Goal: Check status: Check status

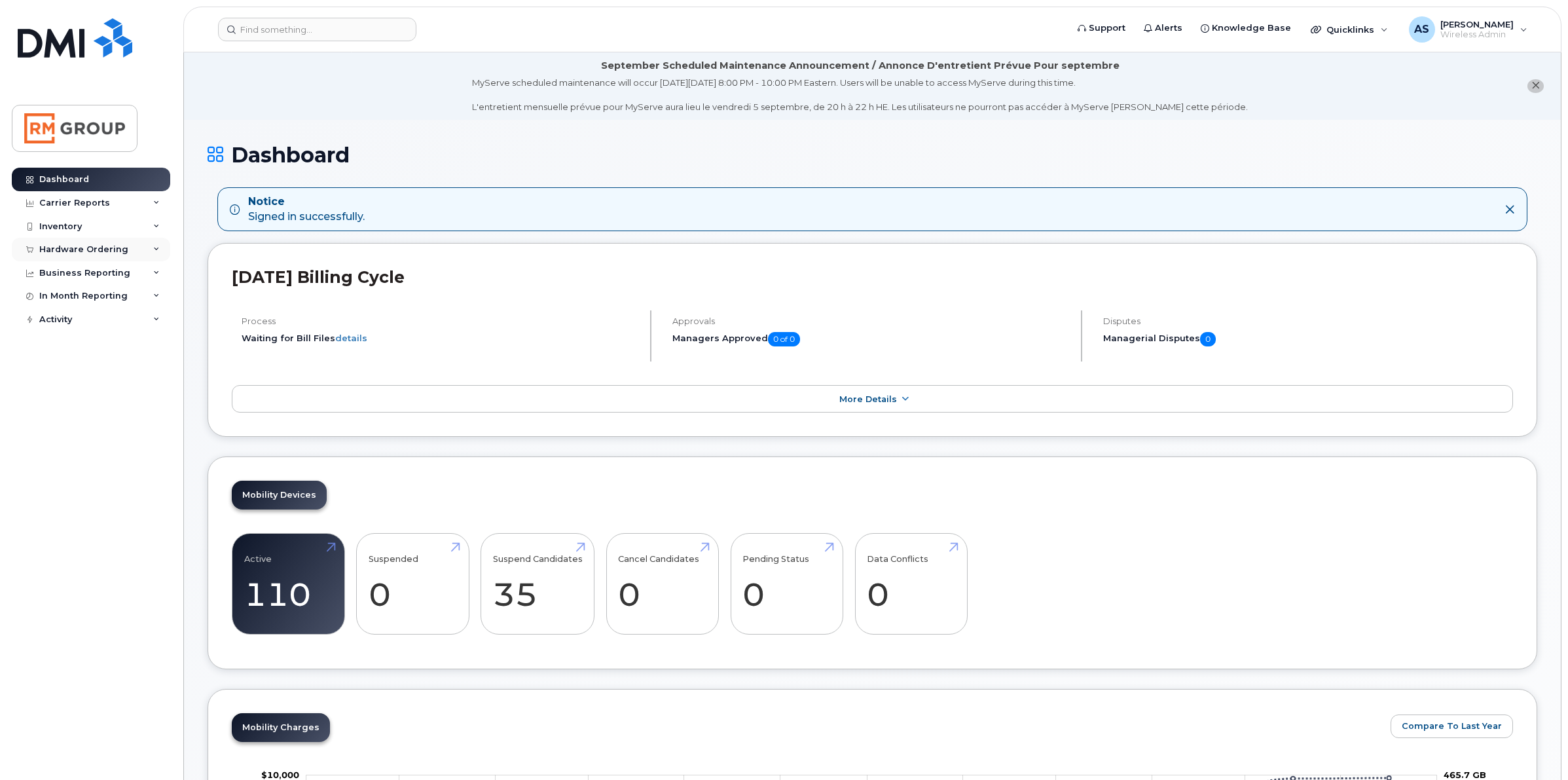
click at [155, 250] on icon at bounding box center [155, 249] width 6 height 6
click at [66, 298] on div "Orders" at bounding box center [61, 298] width 32 height 12
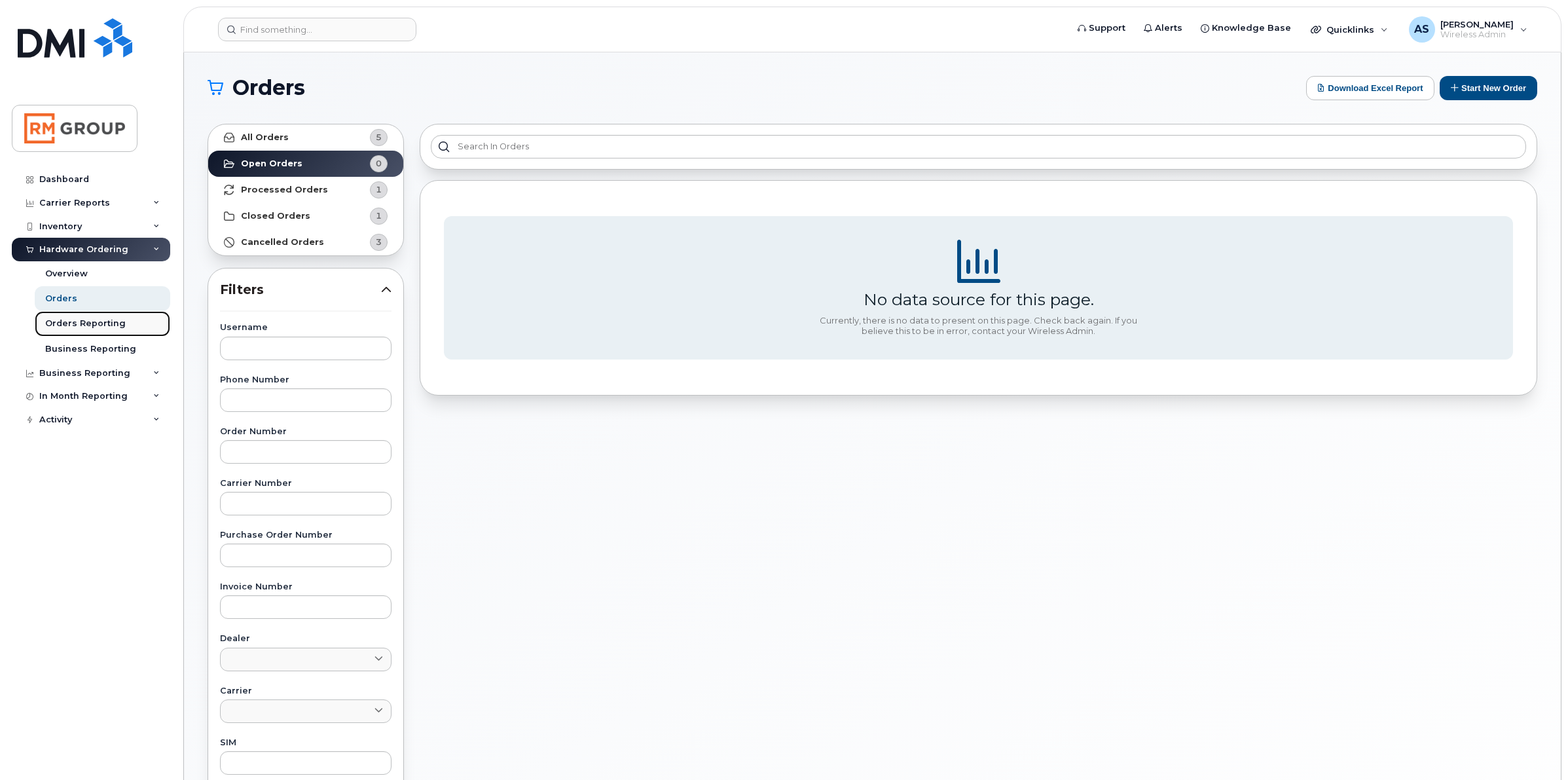
click at [78, 322] on div "Orders Reporting" at bounding box center [85, 322] width 81 height 12
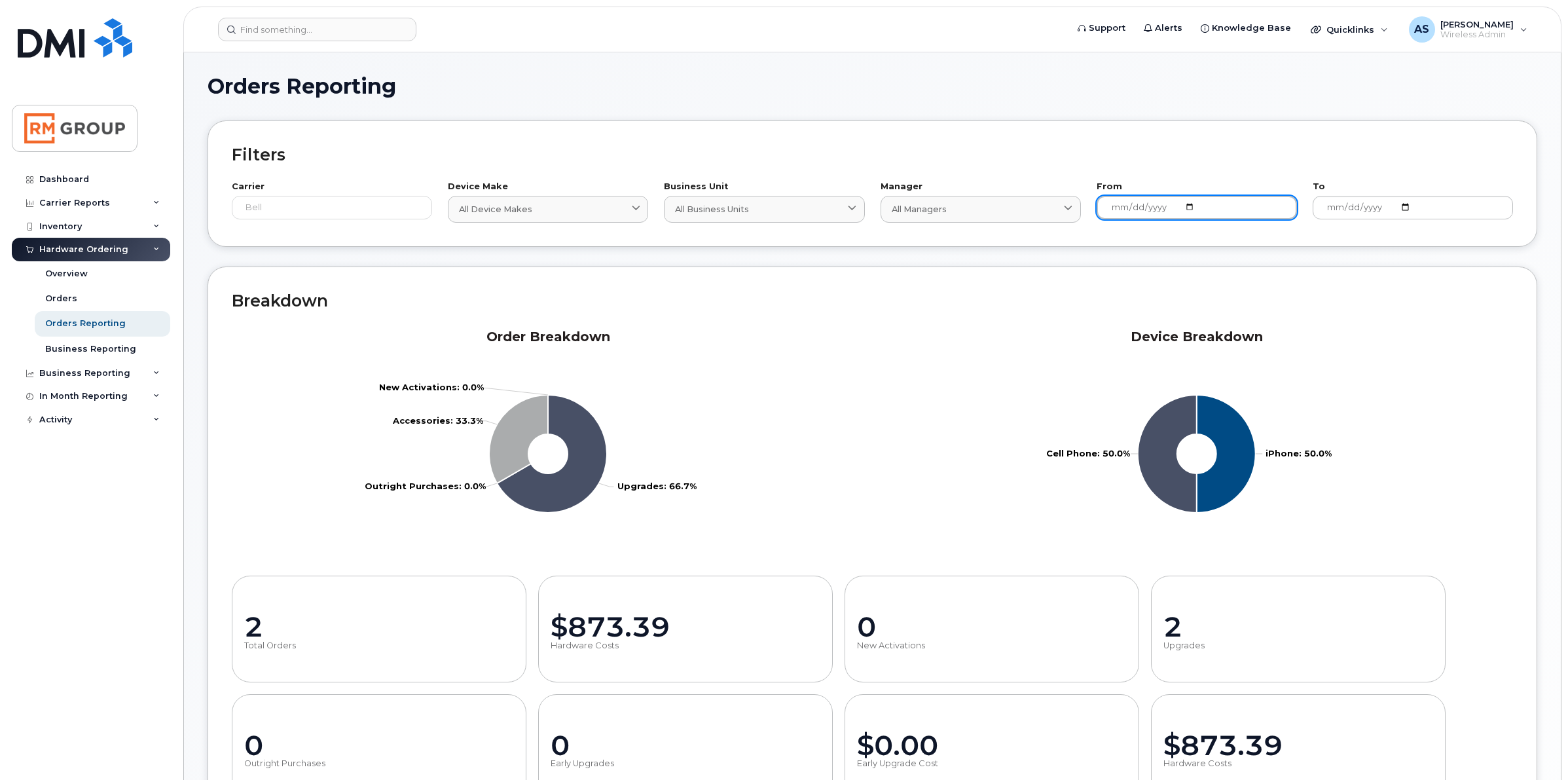
click at [1191, 206] on input "[DATE]" at bounding box center [1196, 207] width 200 height 24
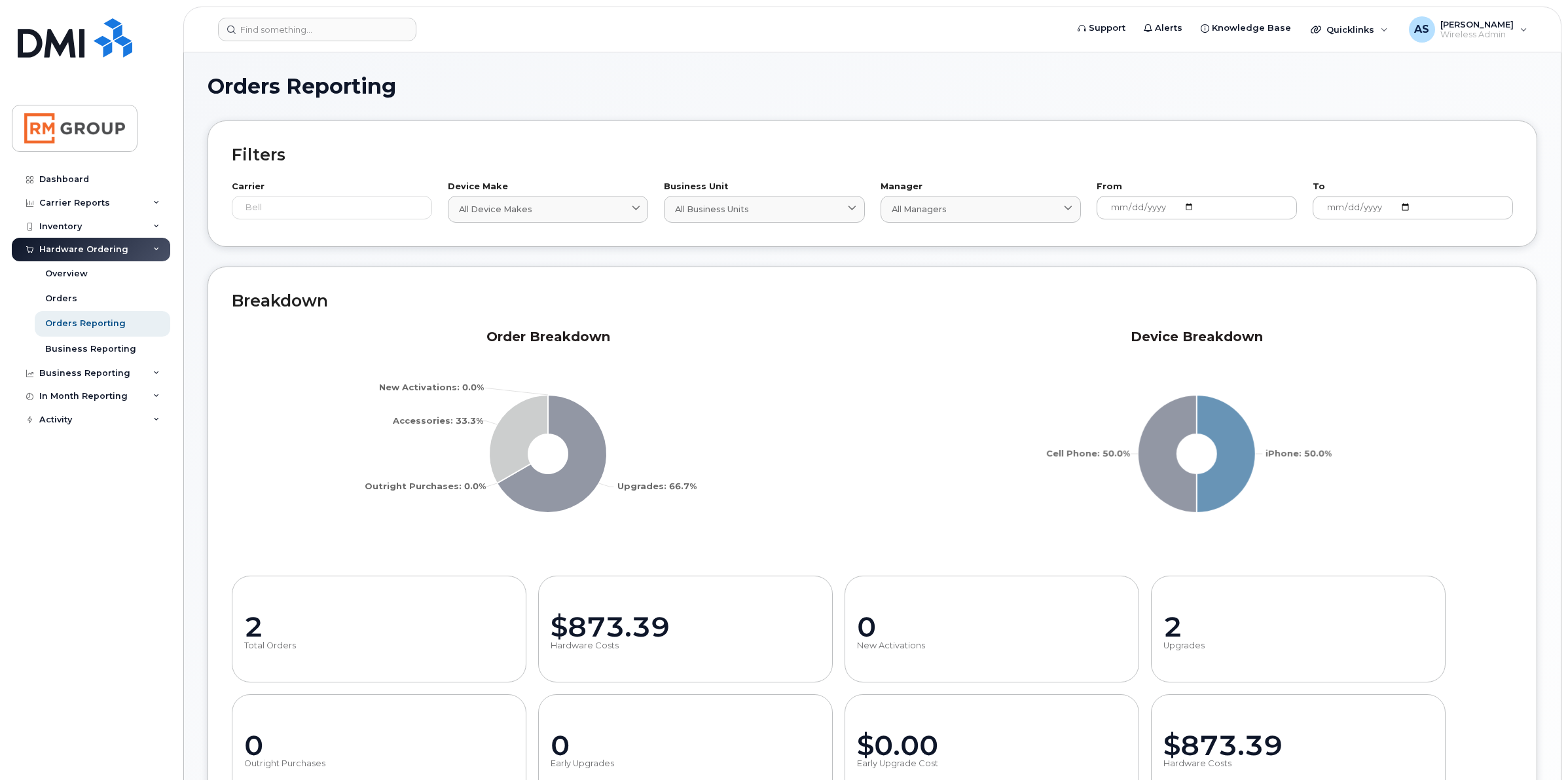
type input "2024-06-04"
click at [1180, 175] on div "From 2024-06-04" at bounding box center [1196, 203] width 216 height 55
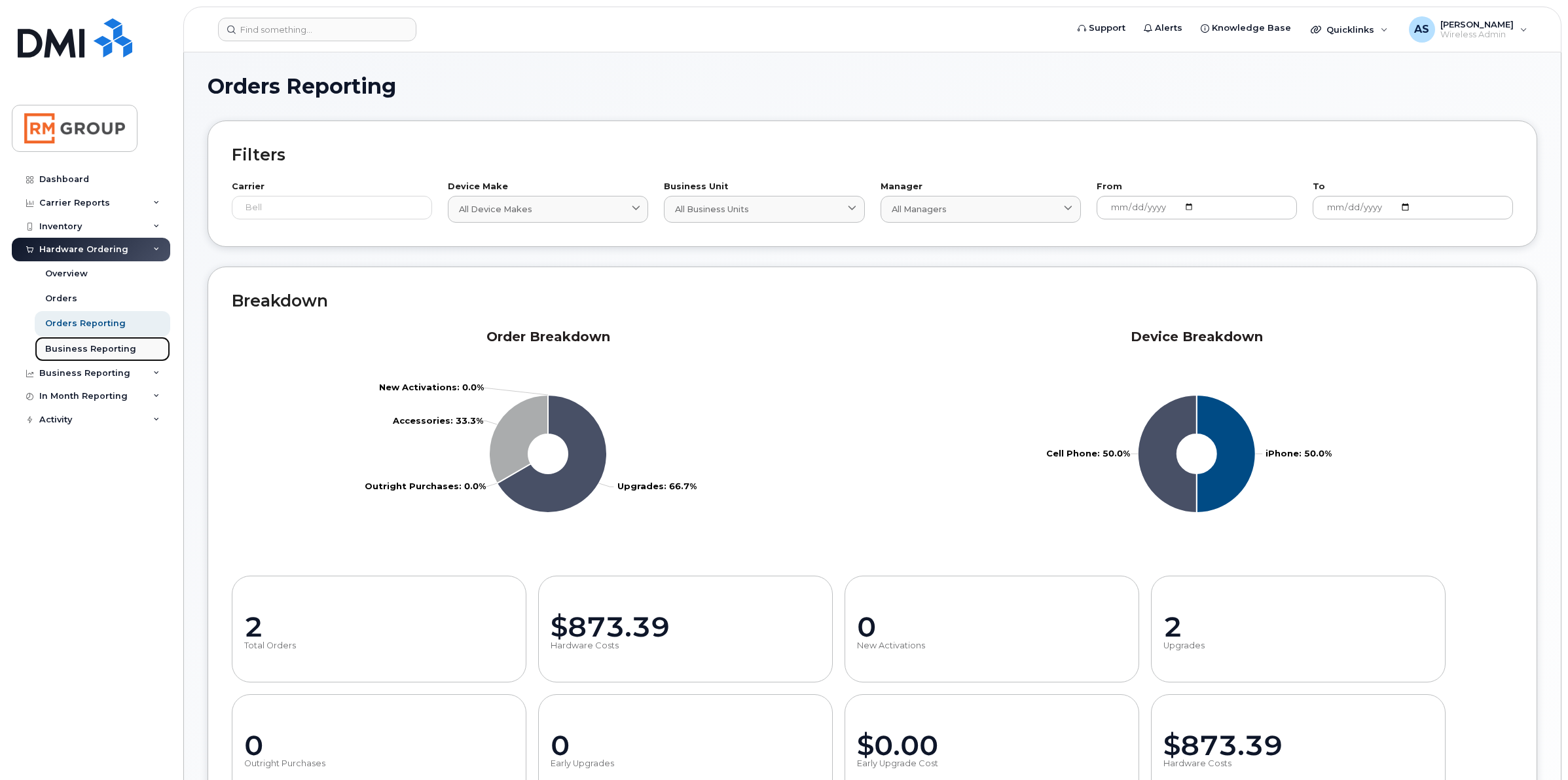
click at [105, 350] on div "Business Reporting" at bounding box center [91, 348] width 91 height 12
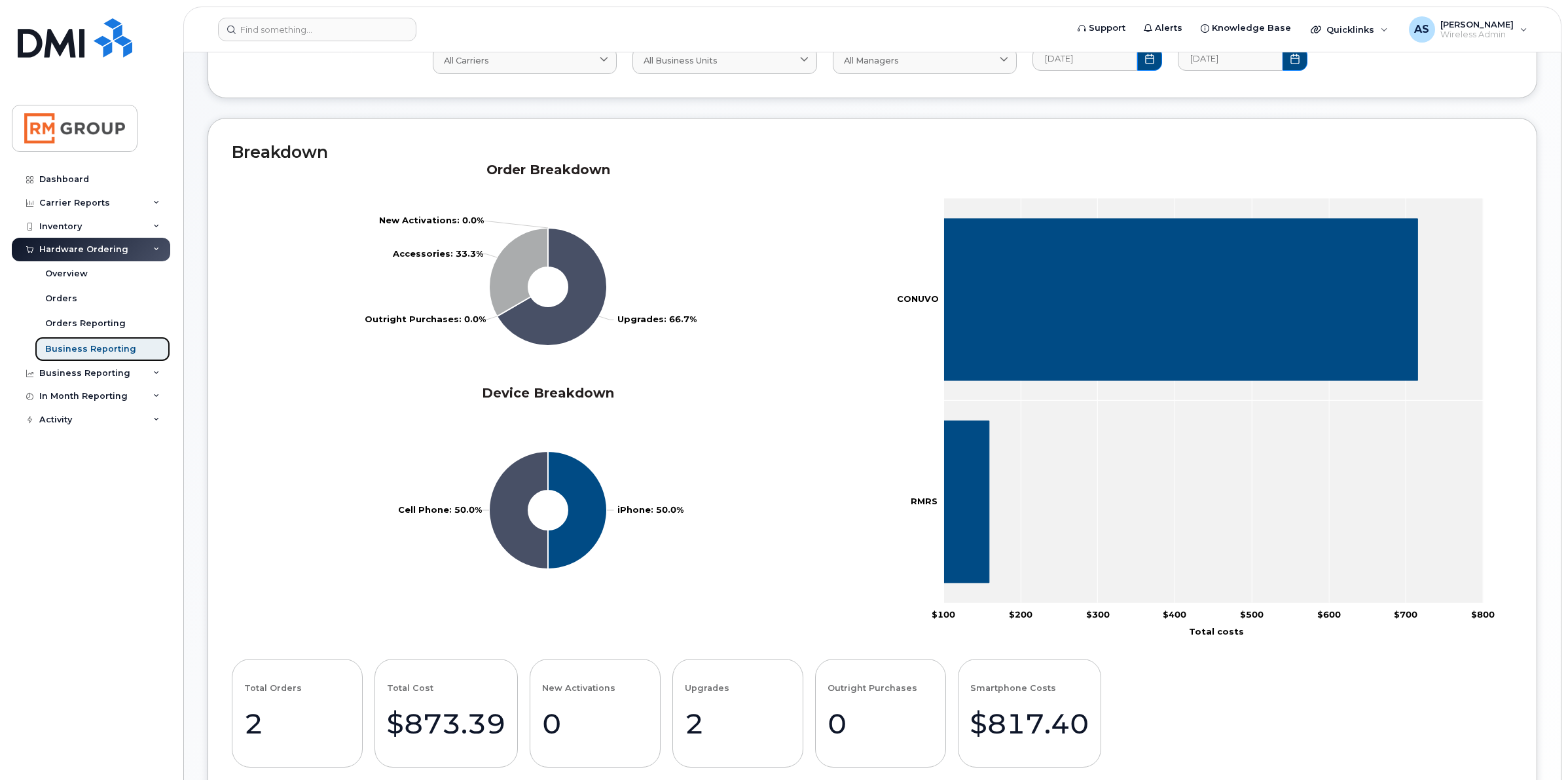
scroll to position [410, 0]
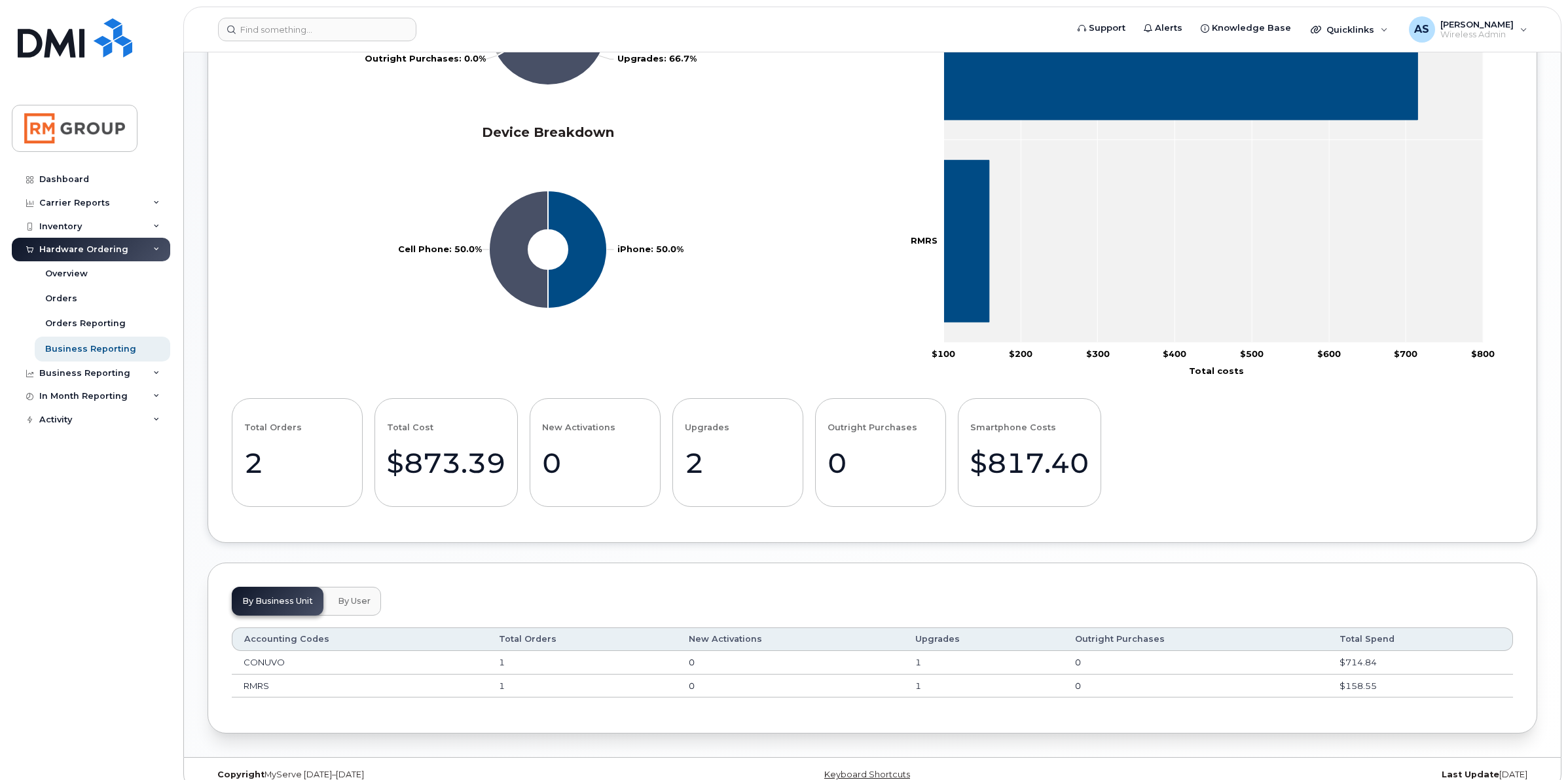
click at [357, 601] on span "By User" at bounding box center [354, 601] width 33 height 11
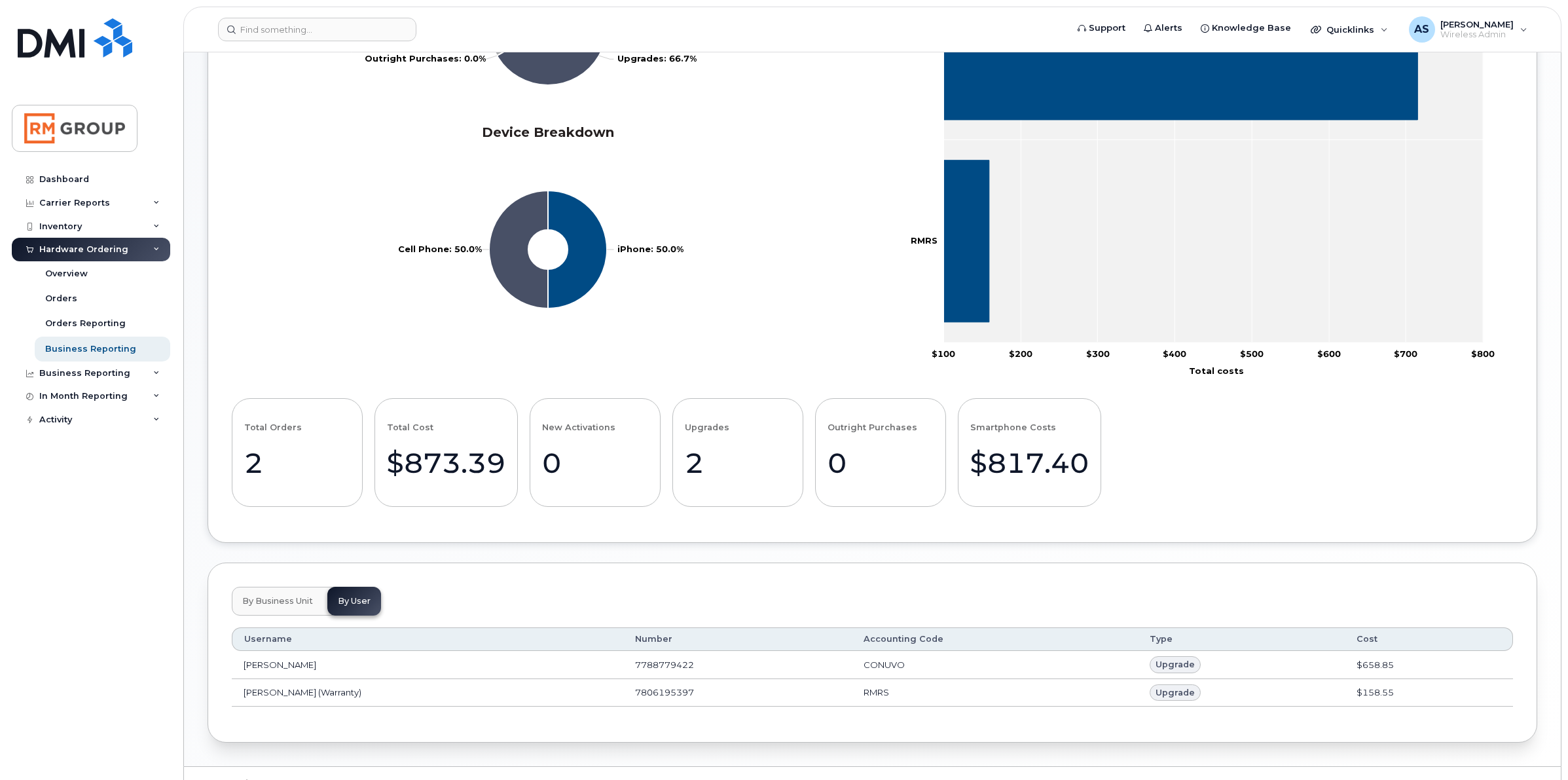
click at [275, 606] on span "By Business Unit" at bounding box center [278, 601] width 71 height 11
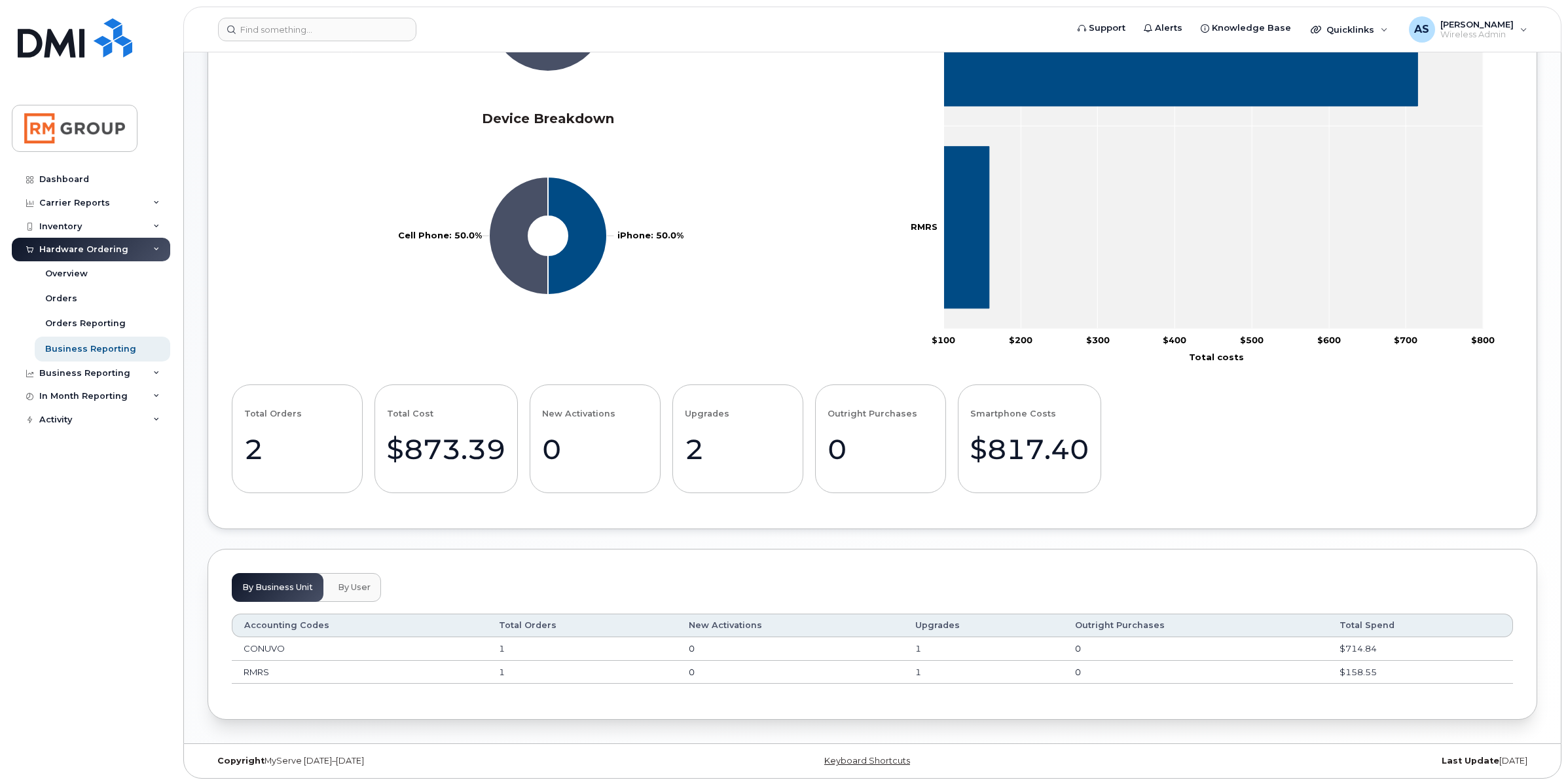
scroll to position [431, 0]
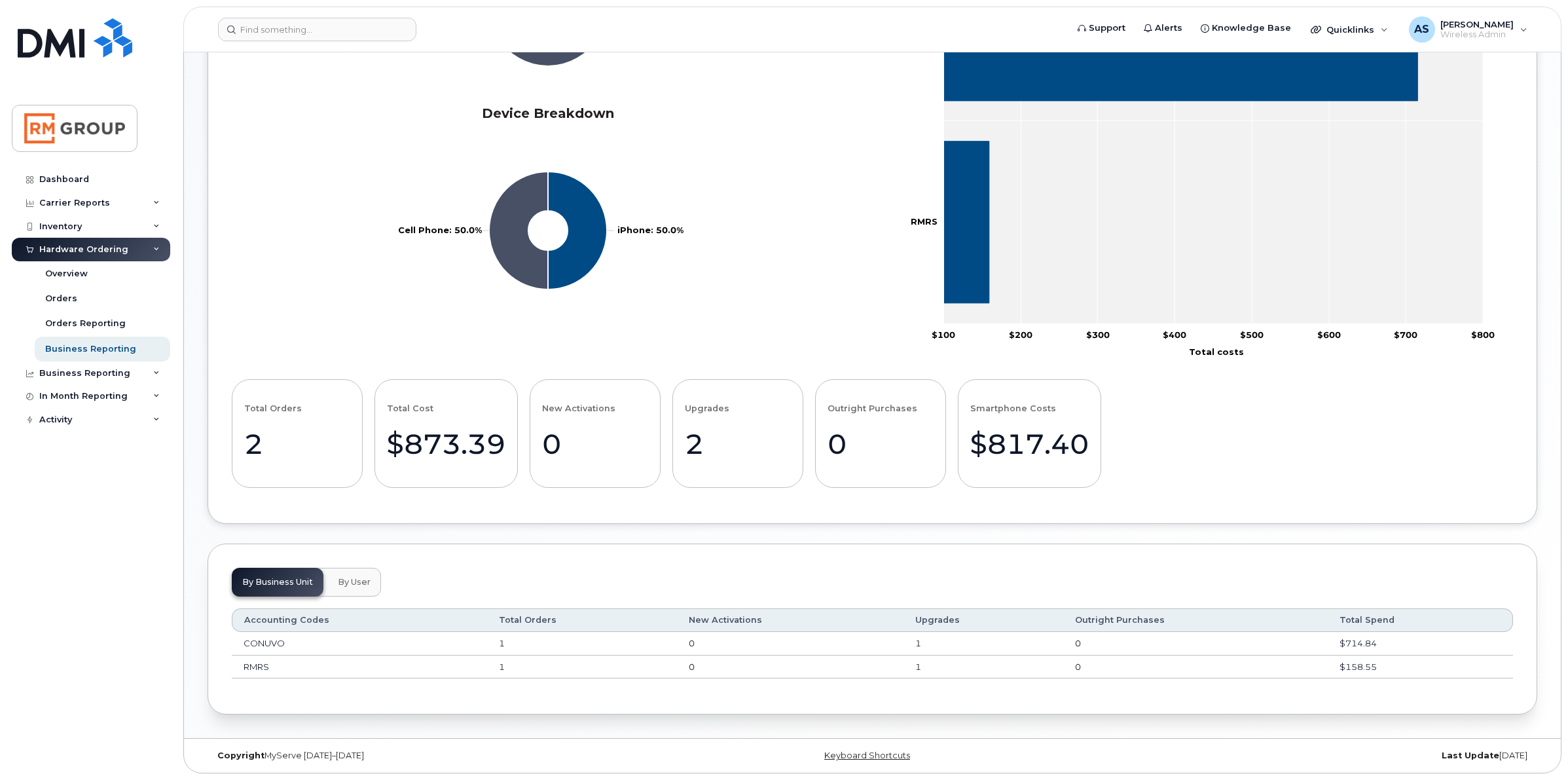
click at [258, 640] on td "CONUVO" at bounding box center [359, 643] width 255 height 24
click at [257, 663] on td "RMRS" at bounding box center [359, 667] width 255 height 24
click at [552, 641] on td "1" at bounding box center [582, 643] width 190 height 24
drag, startPoint x: 703, startPoint y: 641, endPoint x: 671, endPoint y: 641, distance: 32.0
click at [671, 641] on tr "CONUVO 1 0 1 0 $714.84" at bounding box center [872, 643] width 1281 height 24
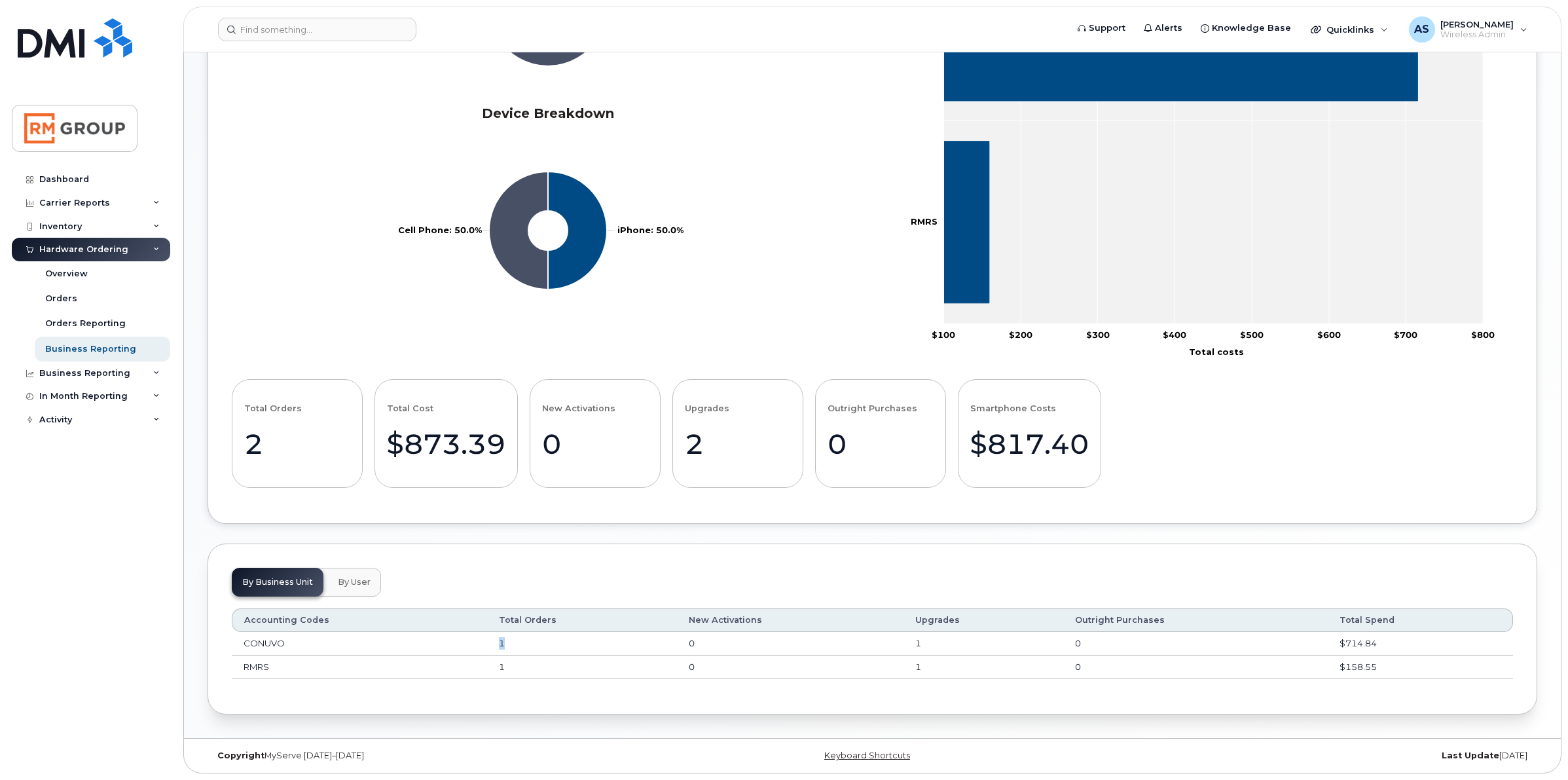
drag, startPoint x: 491, startPoint y: 641, endPoint x: 625, endPoint y: 638, distance: 134.0
click at [563, 641] on td "1" at bounding box center [582, 643] width 190 height 24
click at [1347, 638] on td "$714.84" at bounding box center [1420, 643] width 186 height 24
click at [1384, 645] on td "$714.84" at bounding box center [1420, 643] width 186 height 24
click at [93, 373] on div "Business Reporting" at bounding box center [84, 373] width 91 height 11
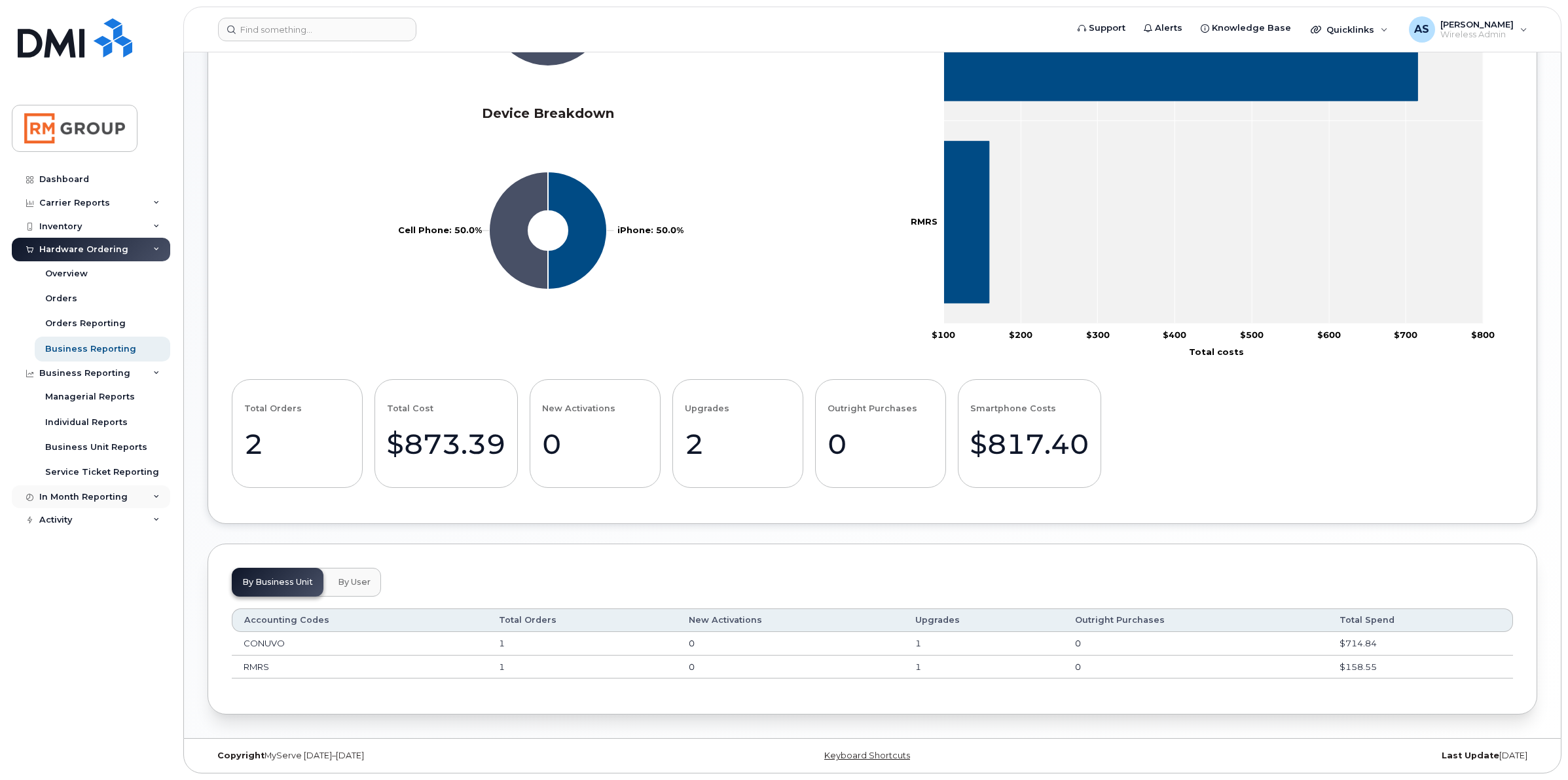
click at [123, 494] on div "In Month Reporting" at bounding box center [83, 497] width 88 height 11
click at [105, 321] on div "Orders Reporting" at bounding box center [85, 322] width 81 height 12
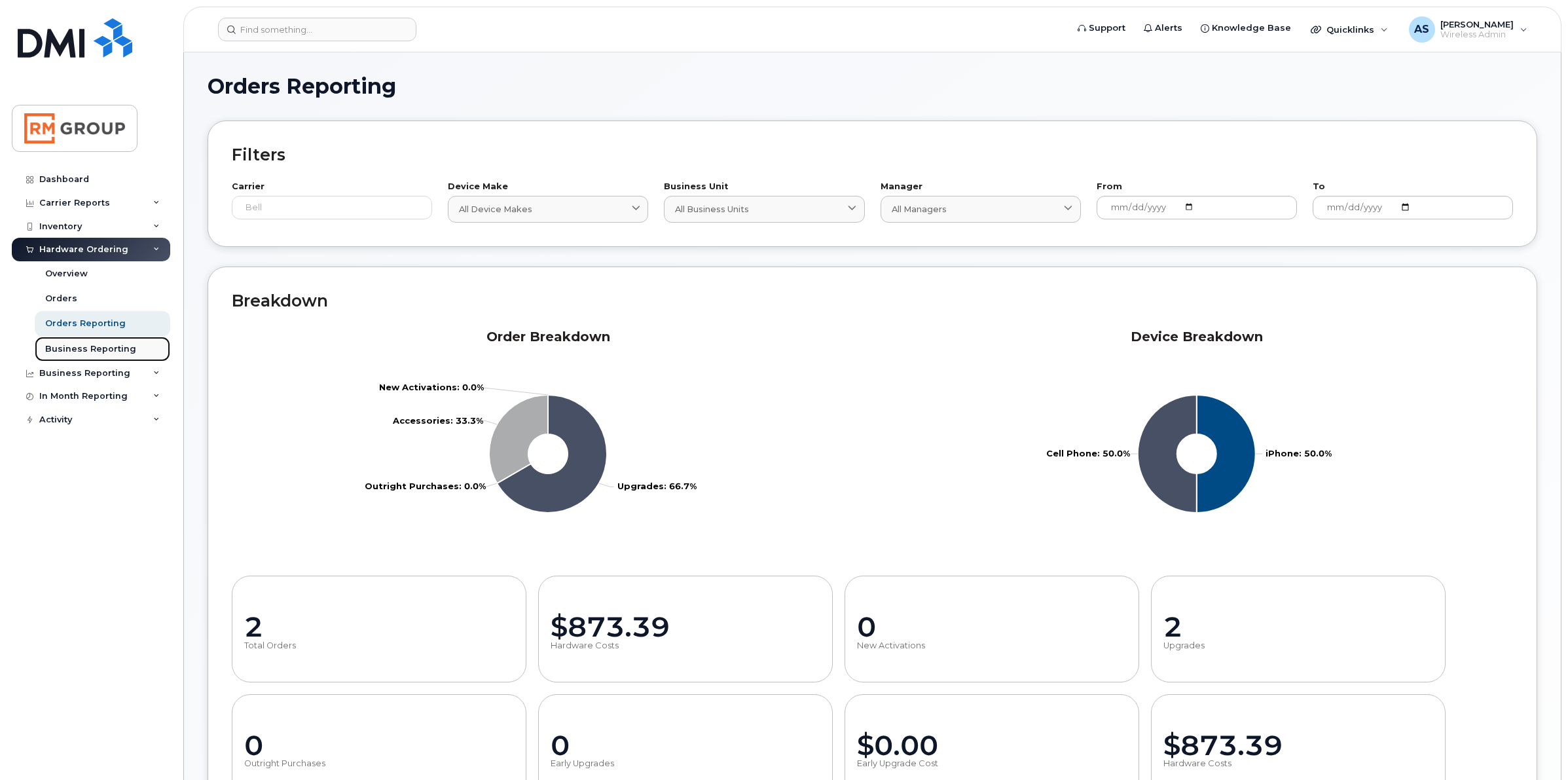
click at [110, 350] on div "Business Reporting" at bounding box center [91, 348] width 91 height 12
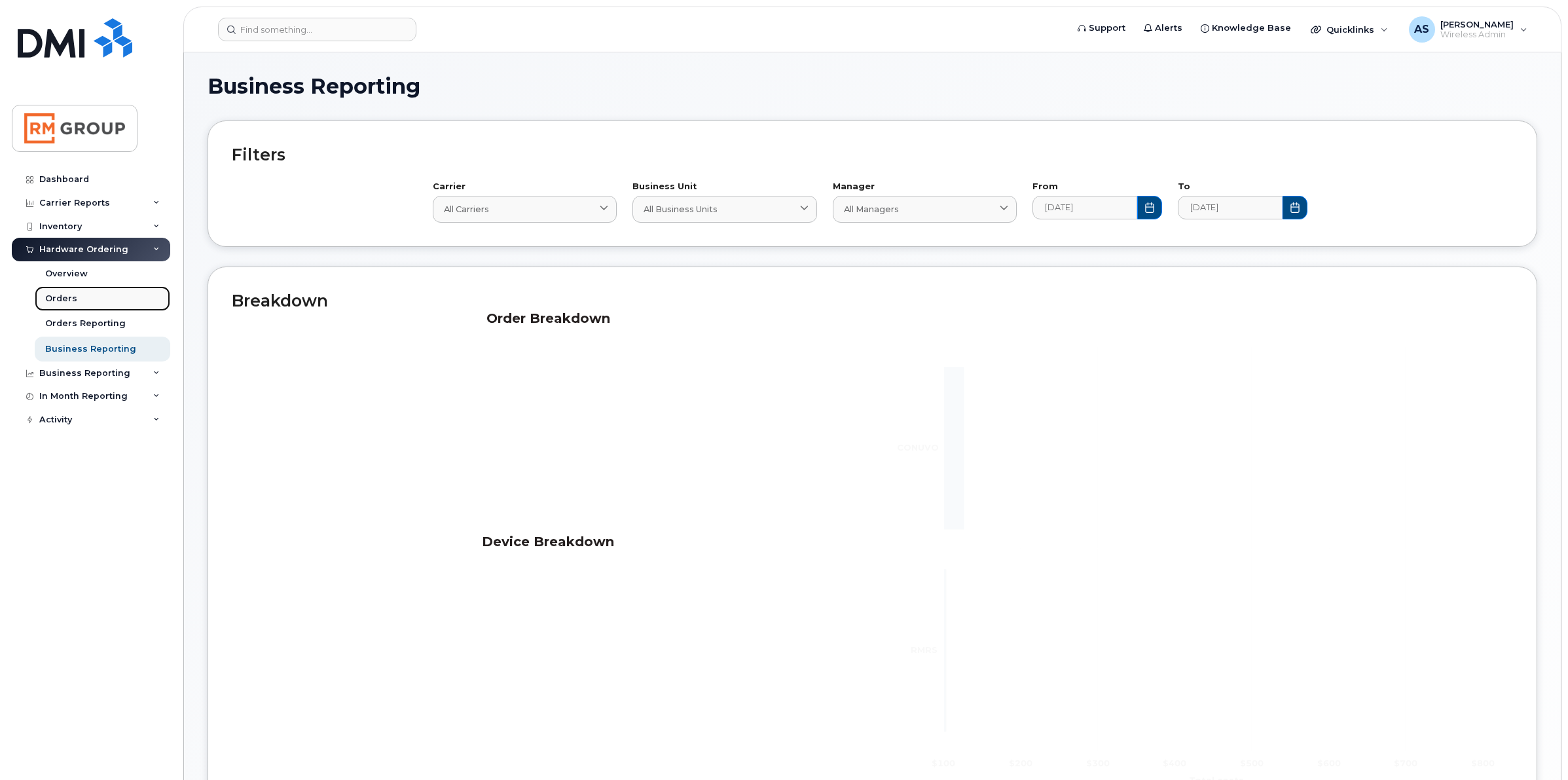
click at [68, 295] on div "Orders" at bounding box center [61, 298] width 32 height 12
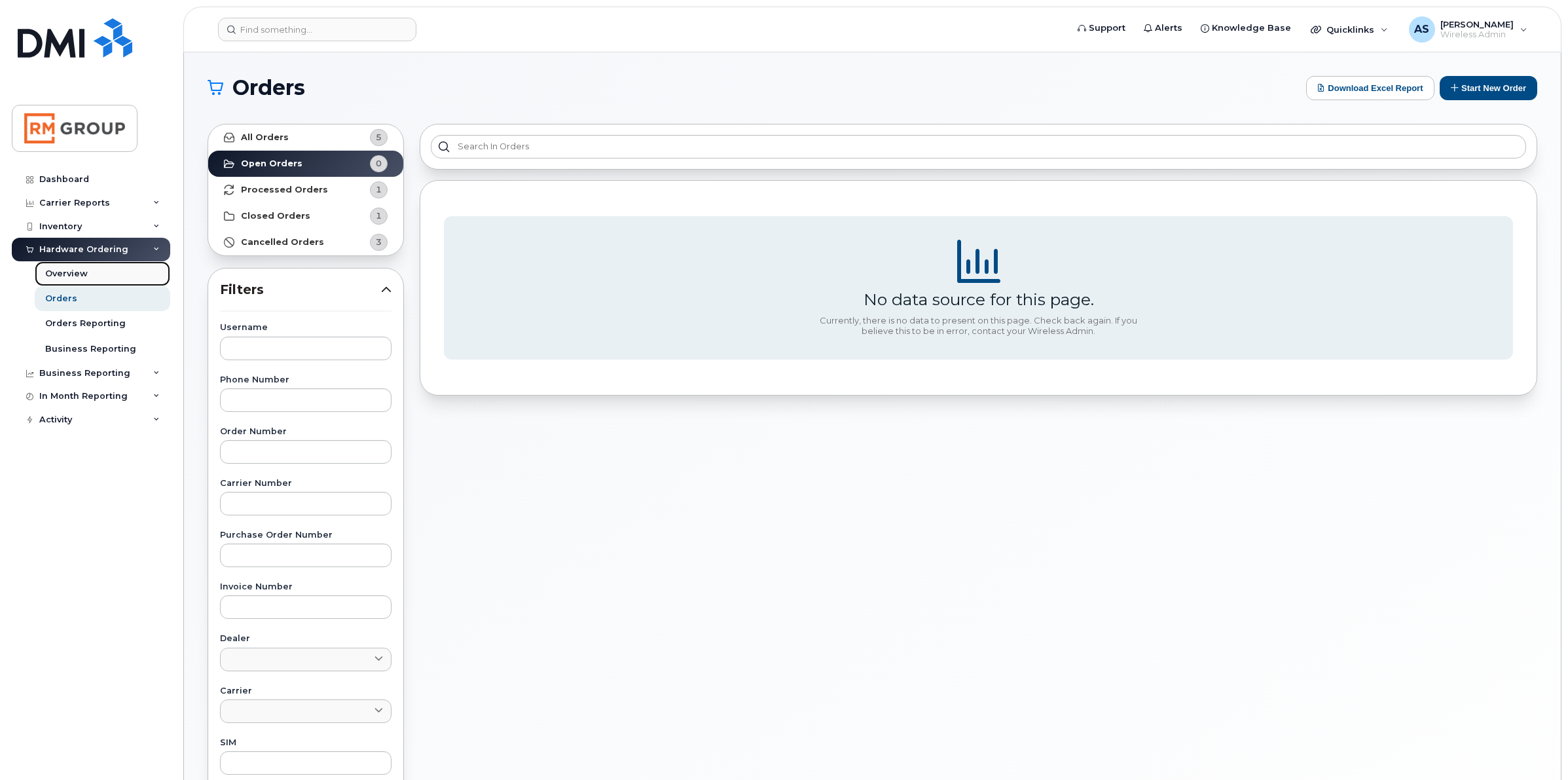
click at [73, 275] on div "Overview" at bounding box center [67, 273] width 43 height 12
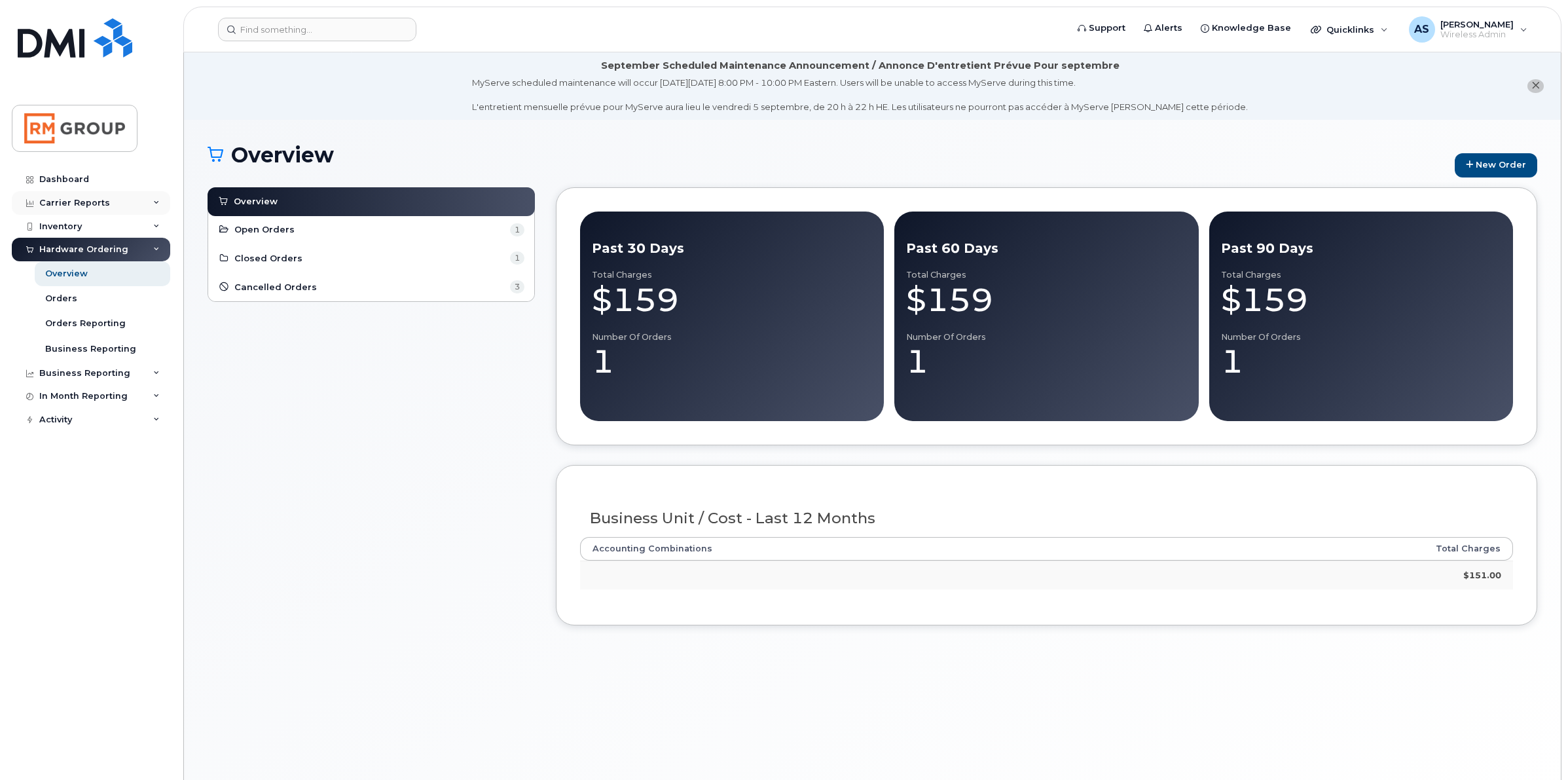
click at [83, 205] on div "Carrier Reports" at bounding box center [75, 203] width 71 height 11
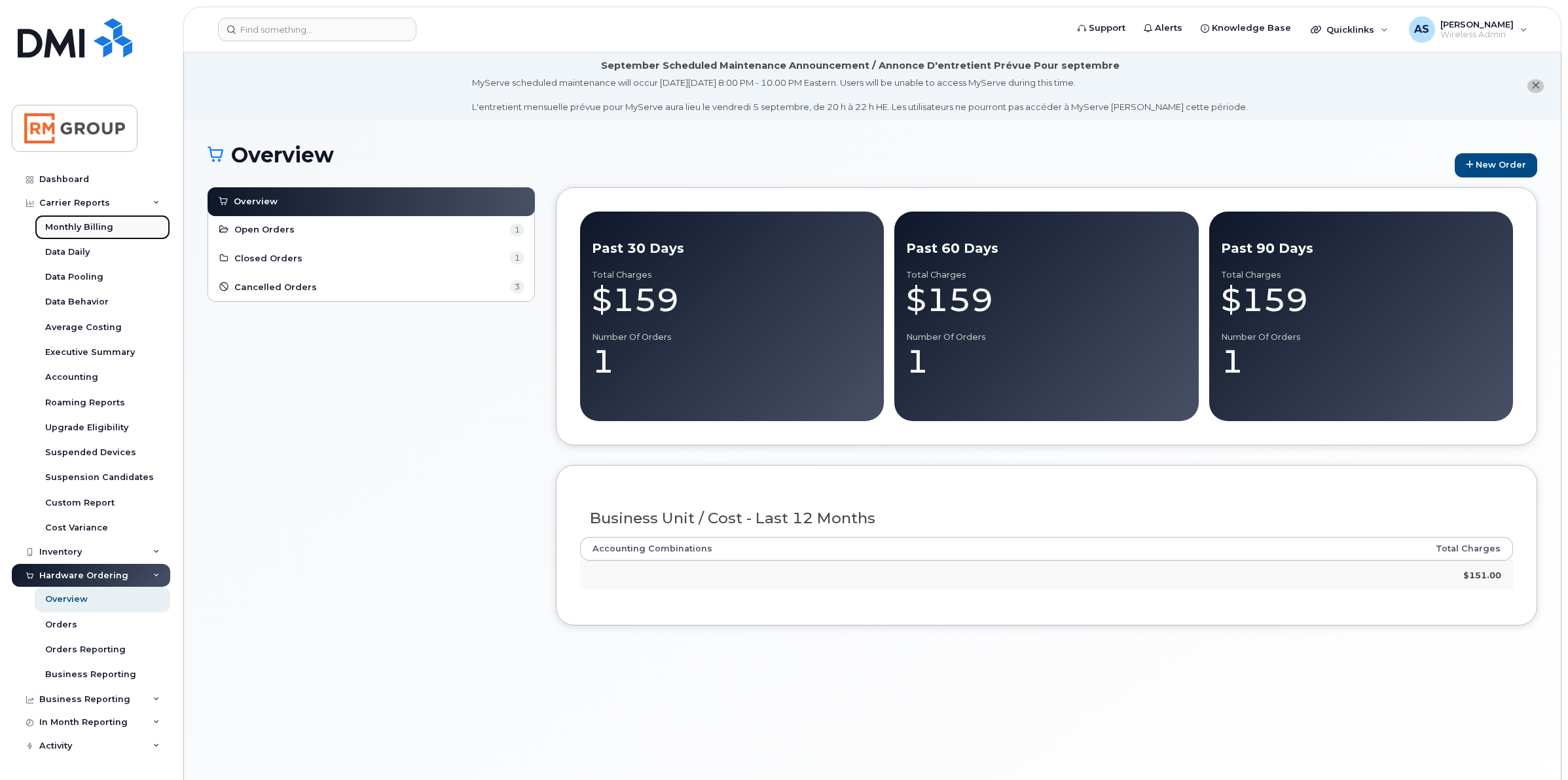
click at [97, 230] on div "Monthly Billing" at bounding box center [79, 227] width 68 height 12
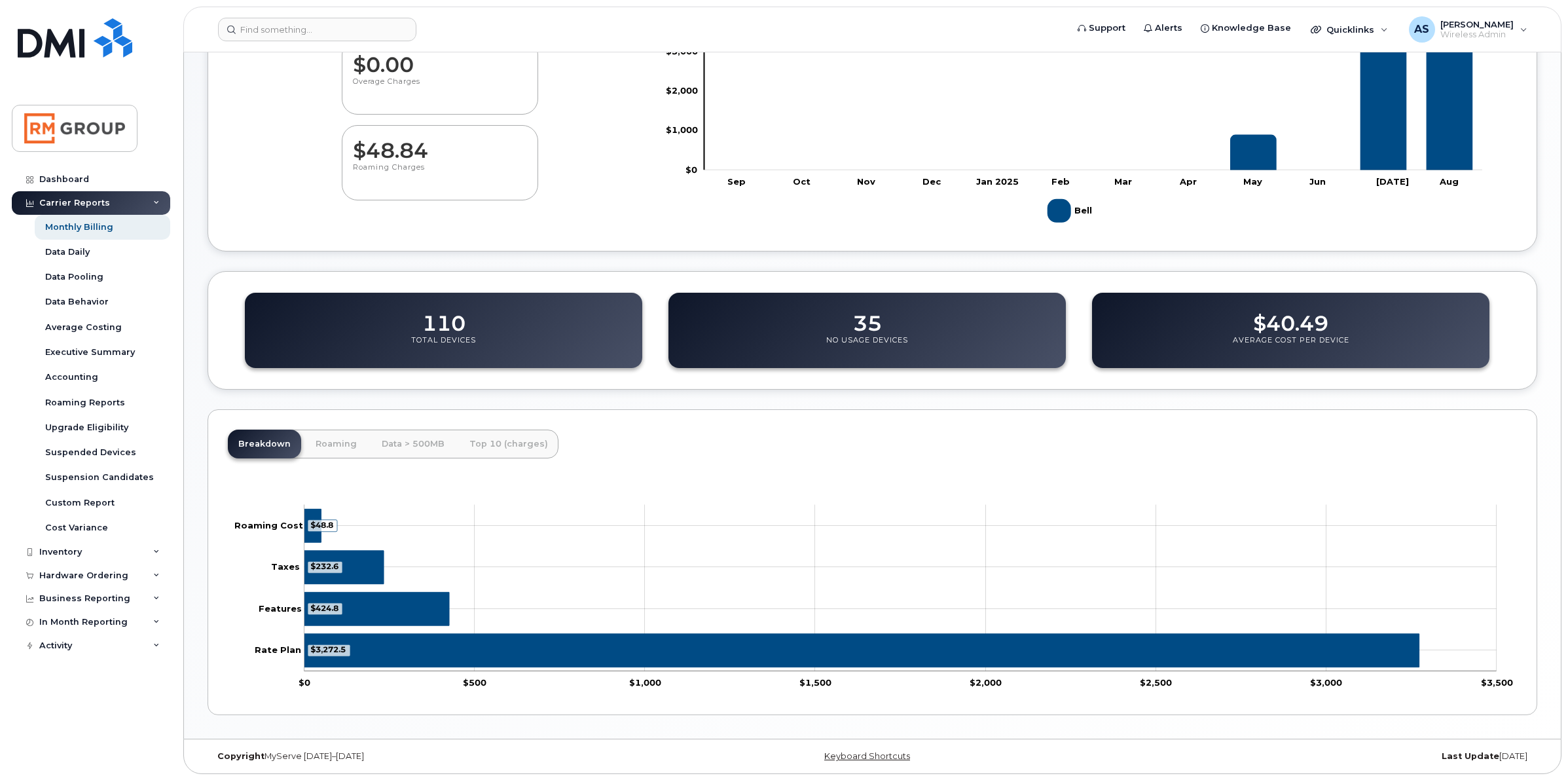
scroll to position [285, 0]
click at [86, 378] on div "Accounting" at bounding box center [72, 377] width 53 height 12
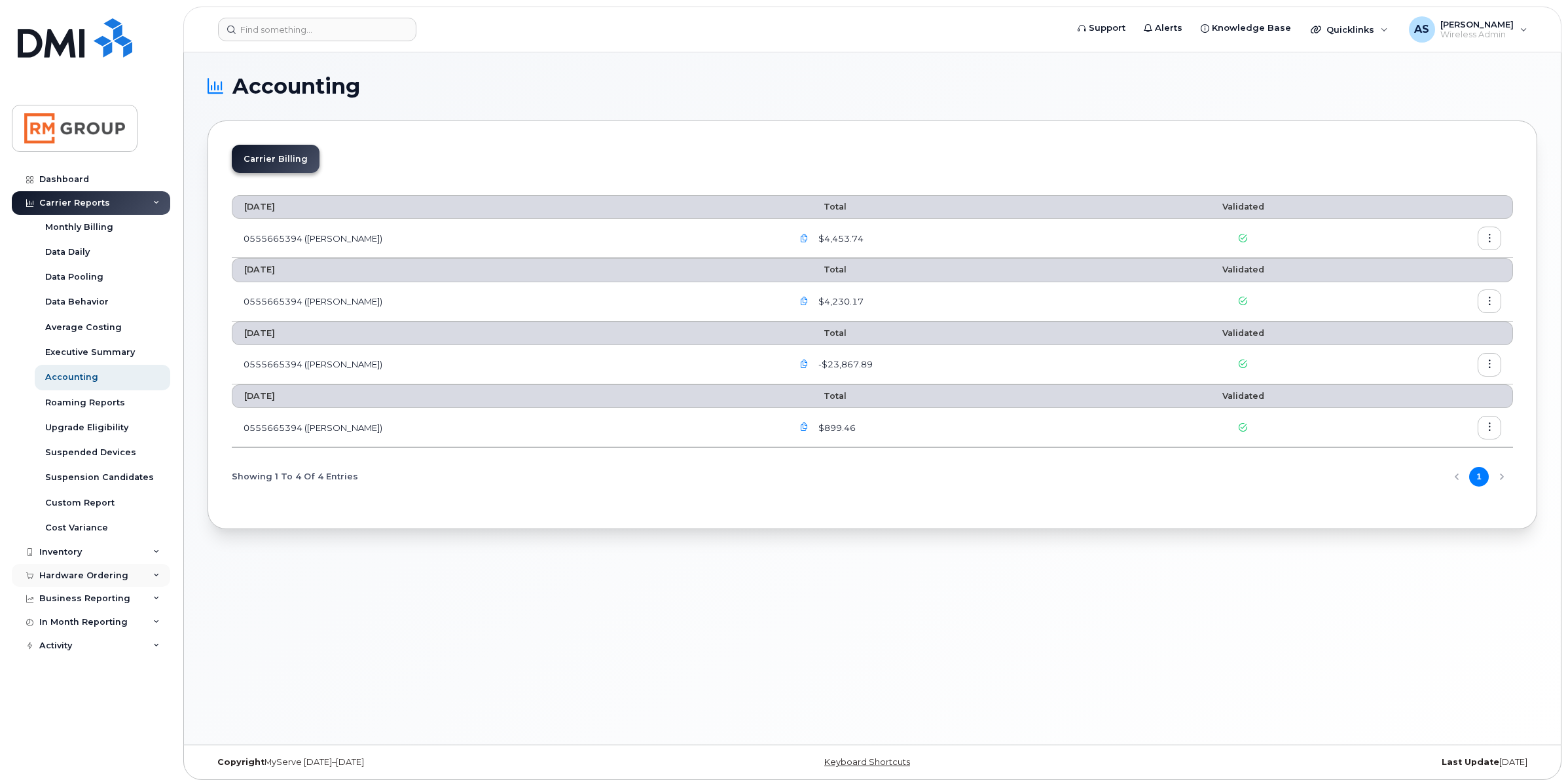
click at [126, 576] on div "Hardware Ordering" at bounding box center [91, 575] width 158 height 24
click at [74, 675] on div "Business Reporting" at bounding box center [91, 673] width 91 height 12
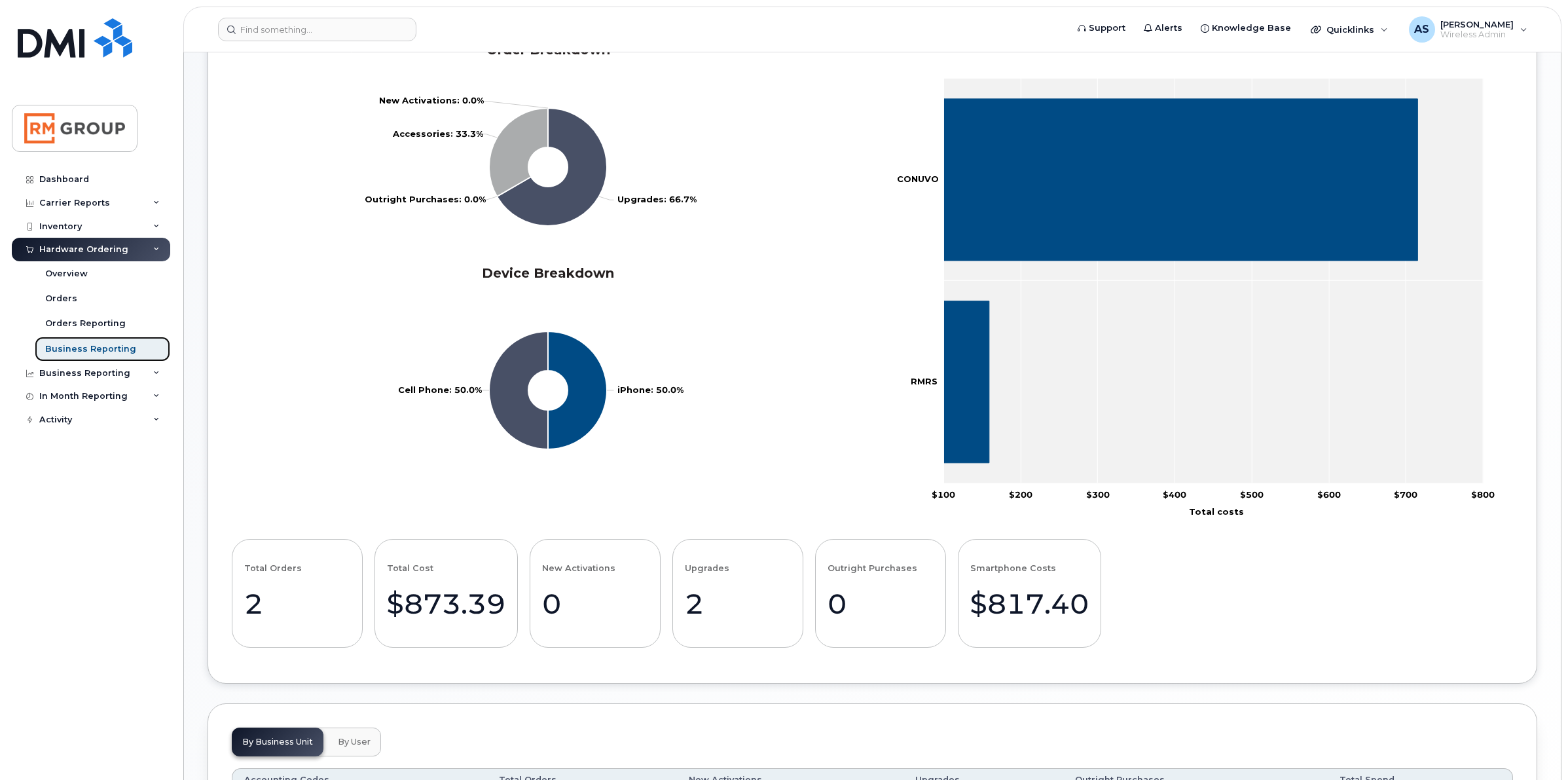
scroll to position [431, 0]
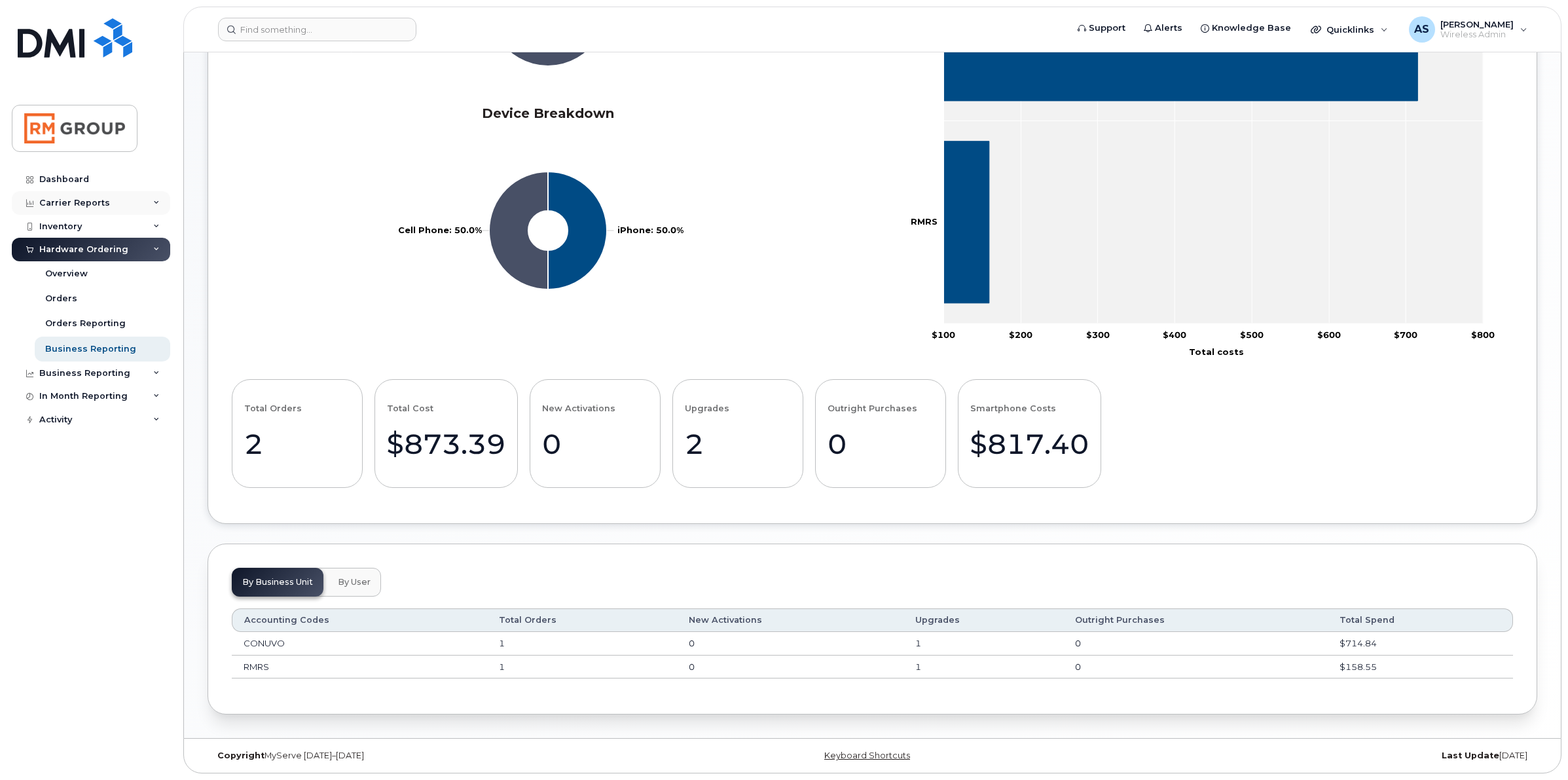
click at [82, 203] on div "Carrier Reports" at bounding box center [75, 203] width 71 height 11
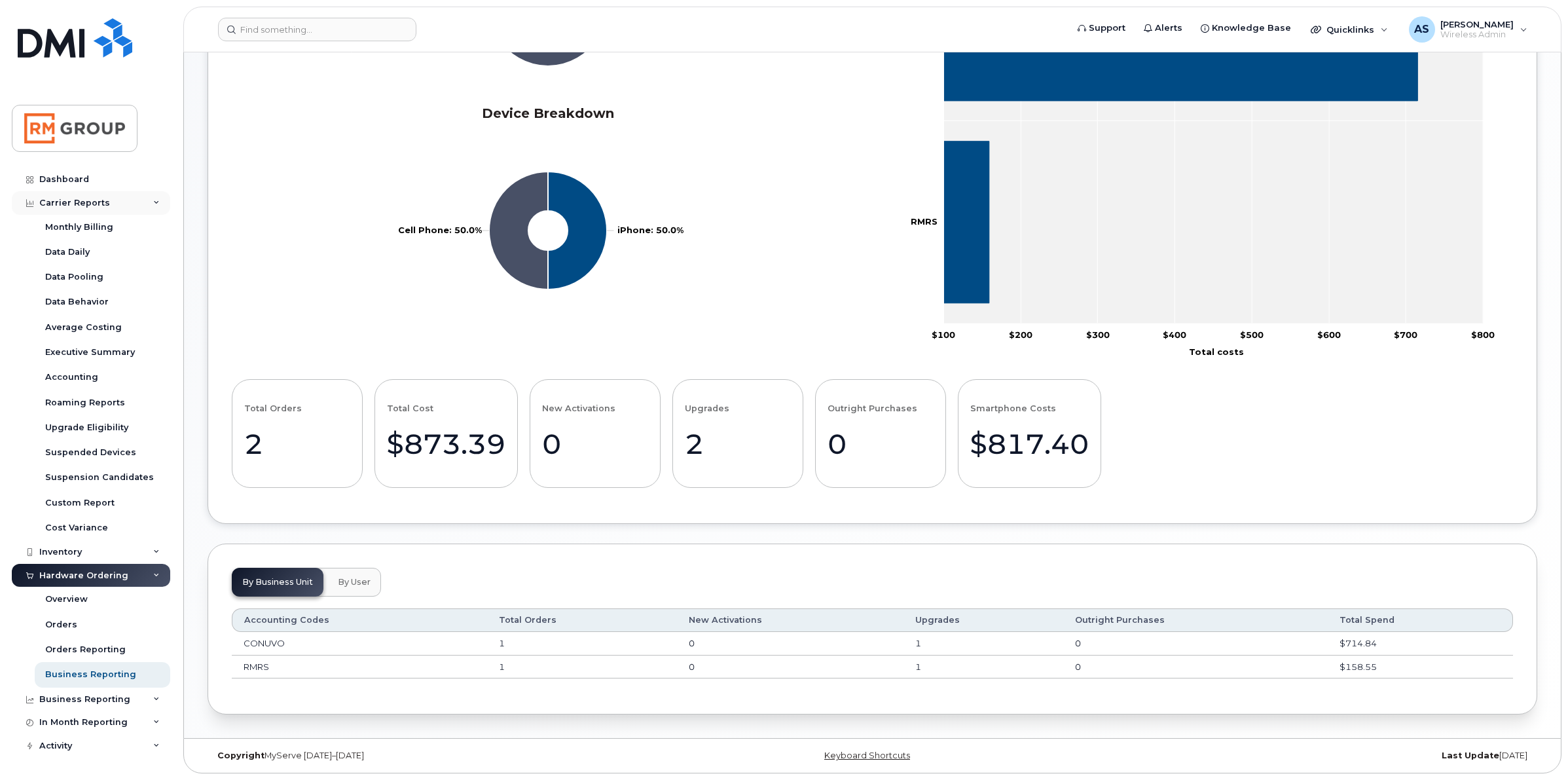
click at [82, 203] on div "Carrier Reports" at bounding box center [75, 203] width 71 height 11
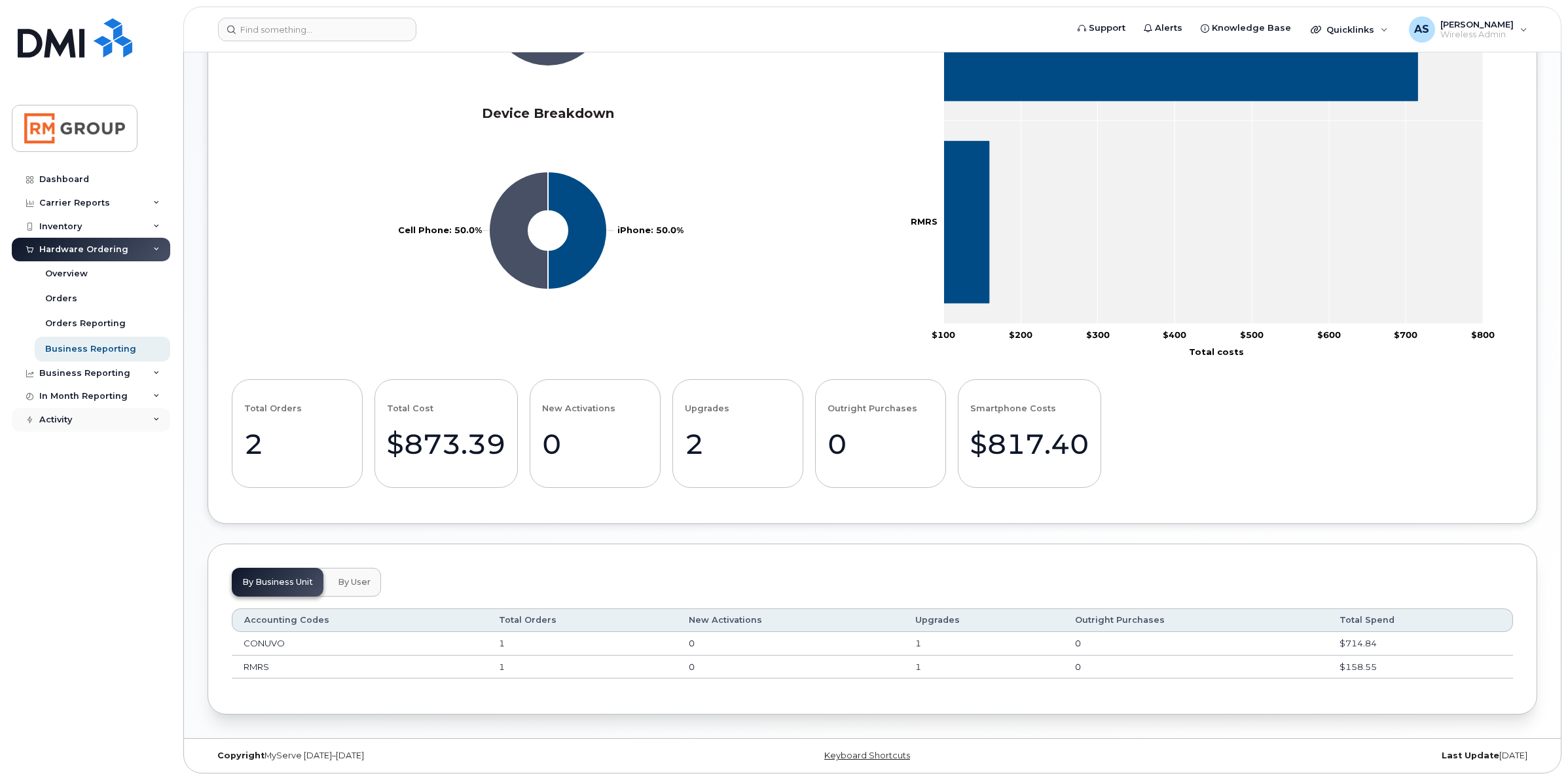
click at [155, 423] on icon at bounding box center [155, 419] width 6 height 6
click at [159, 201] on icon at bounding box center [155, 203] width 6 height 6
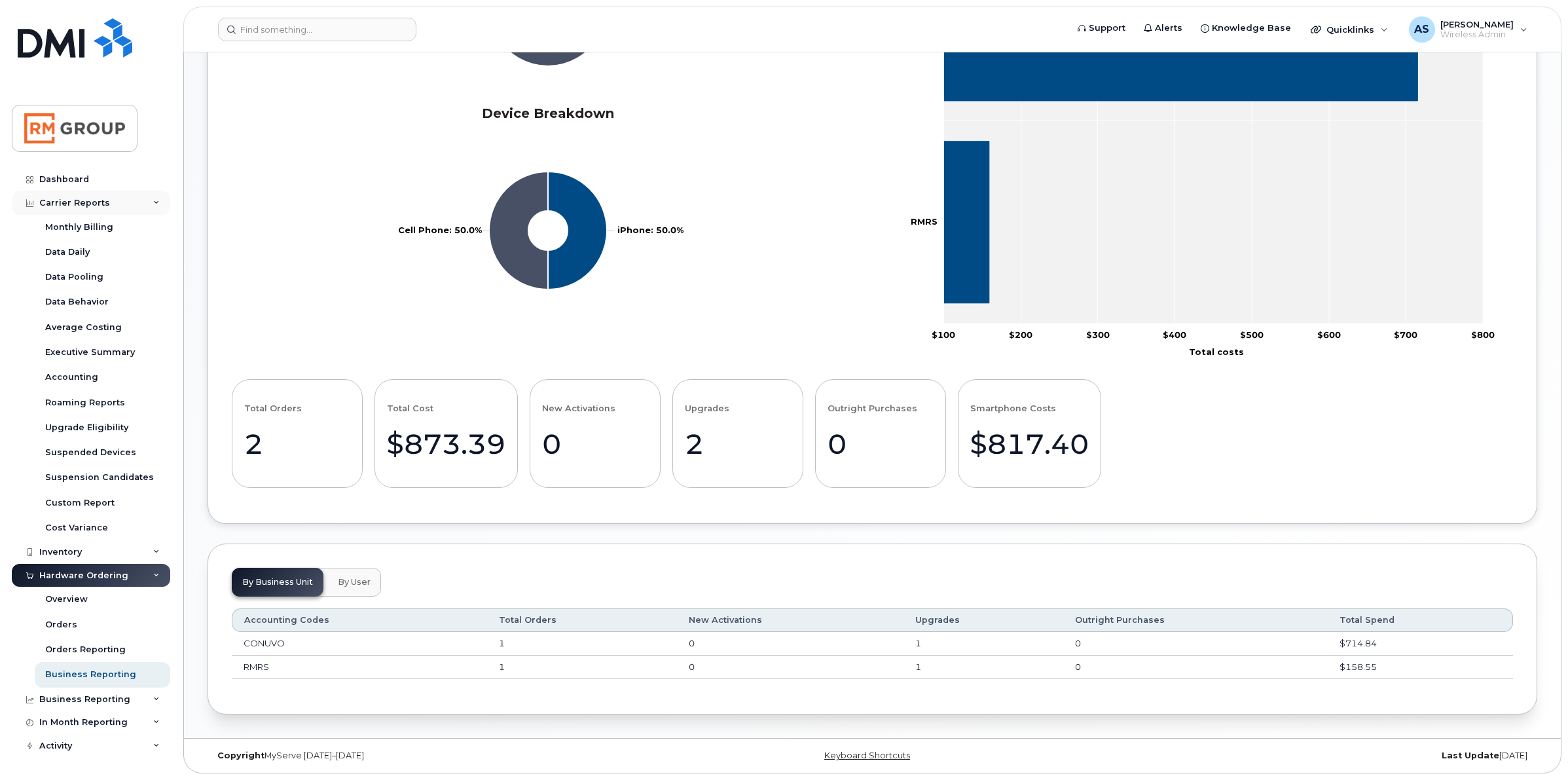
click at [159, 201] on div "Carrier Reports" at bounding box center [91, 203] width 158 height 24
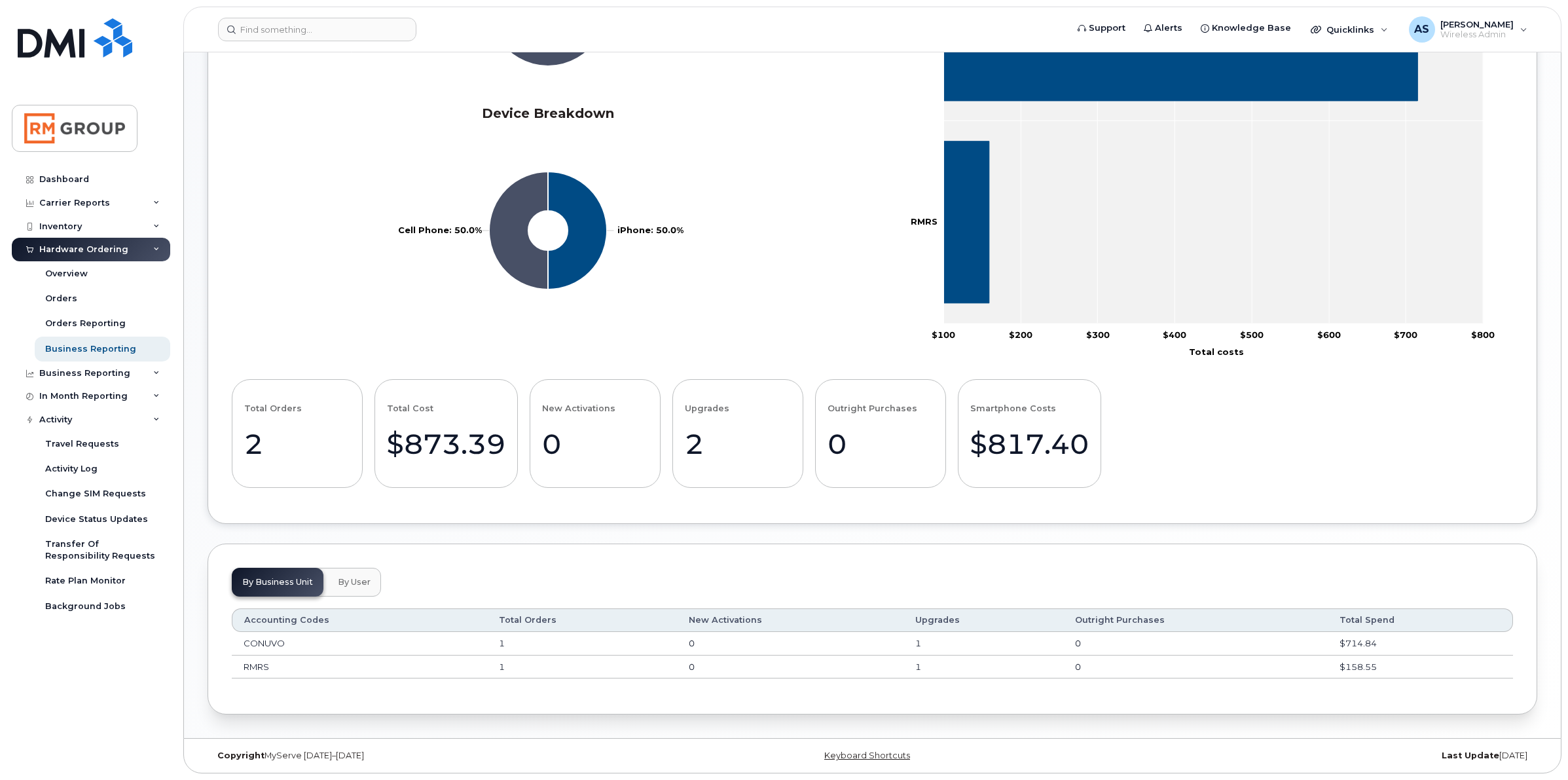
click at [155, 252] on icon at bounding box center [155, 249] width 6 height 6
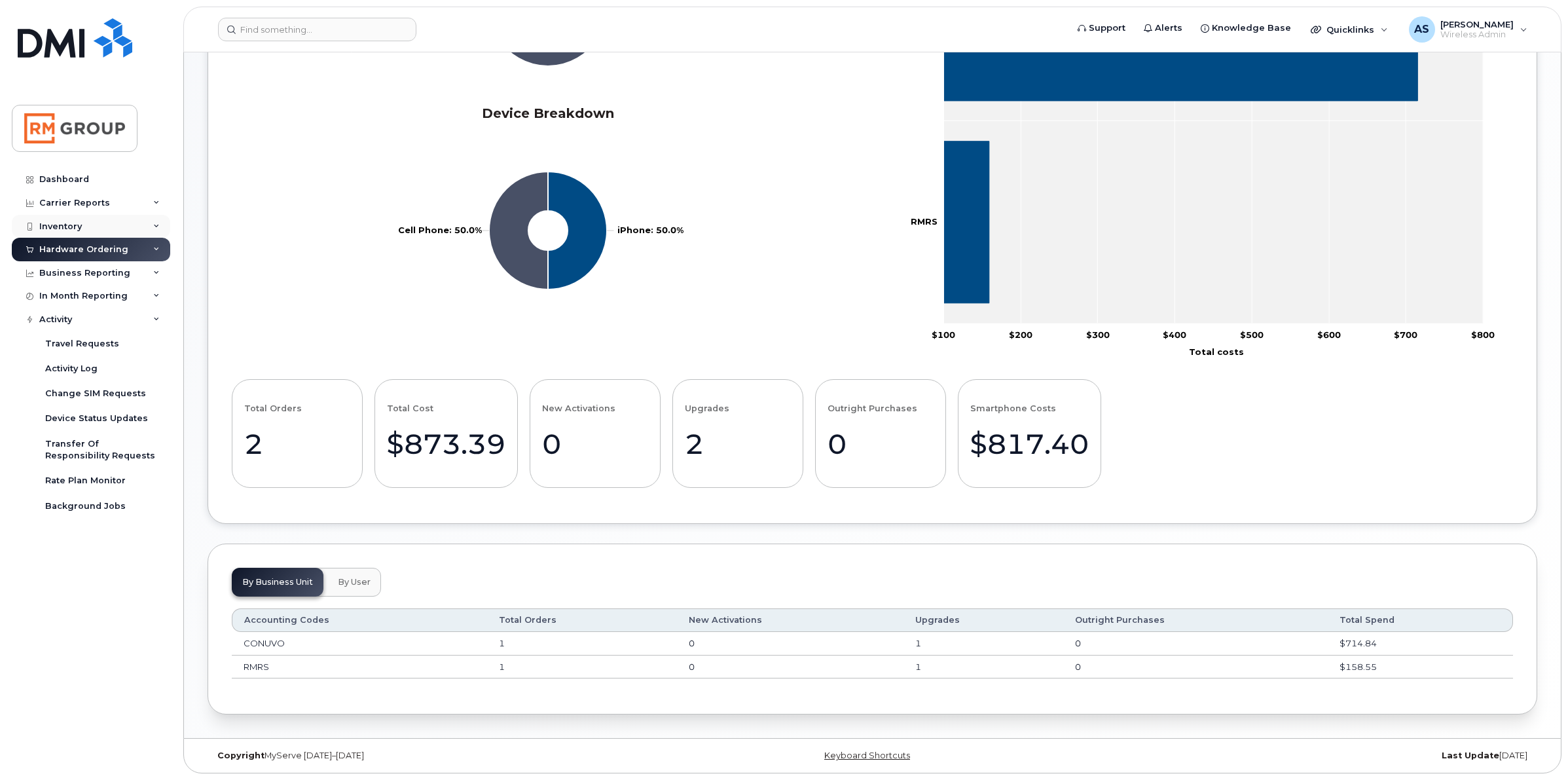
click at [157, 229] on icon at bounding box center [155, 226] width 6 height 6
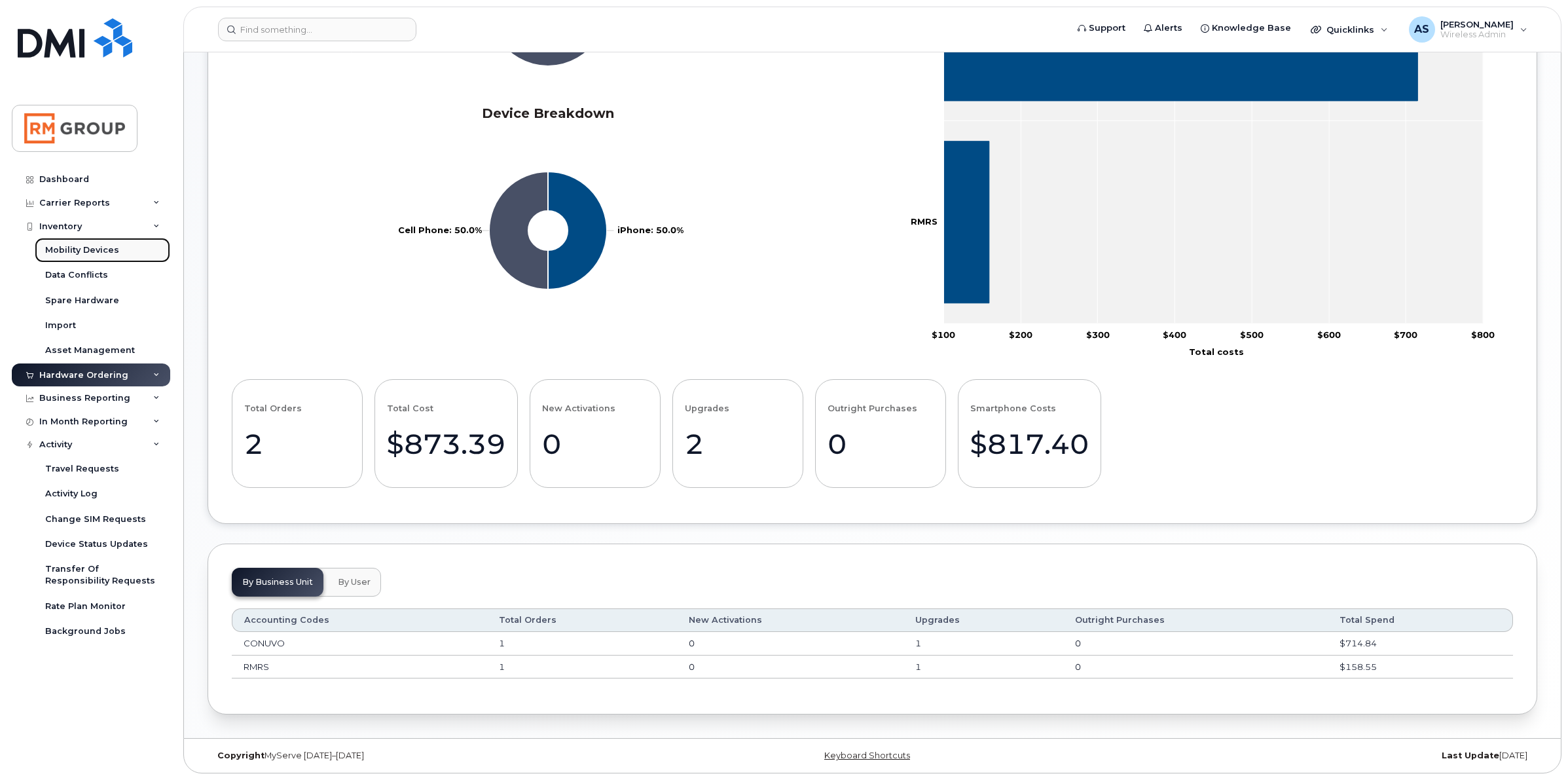
click at [91, 252] on div "Mobility Devices" at bounding box center [82, 250] width 74 height 12
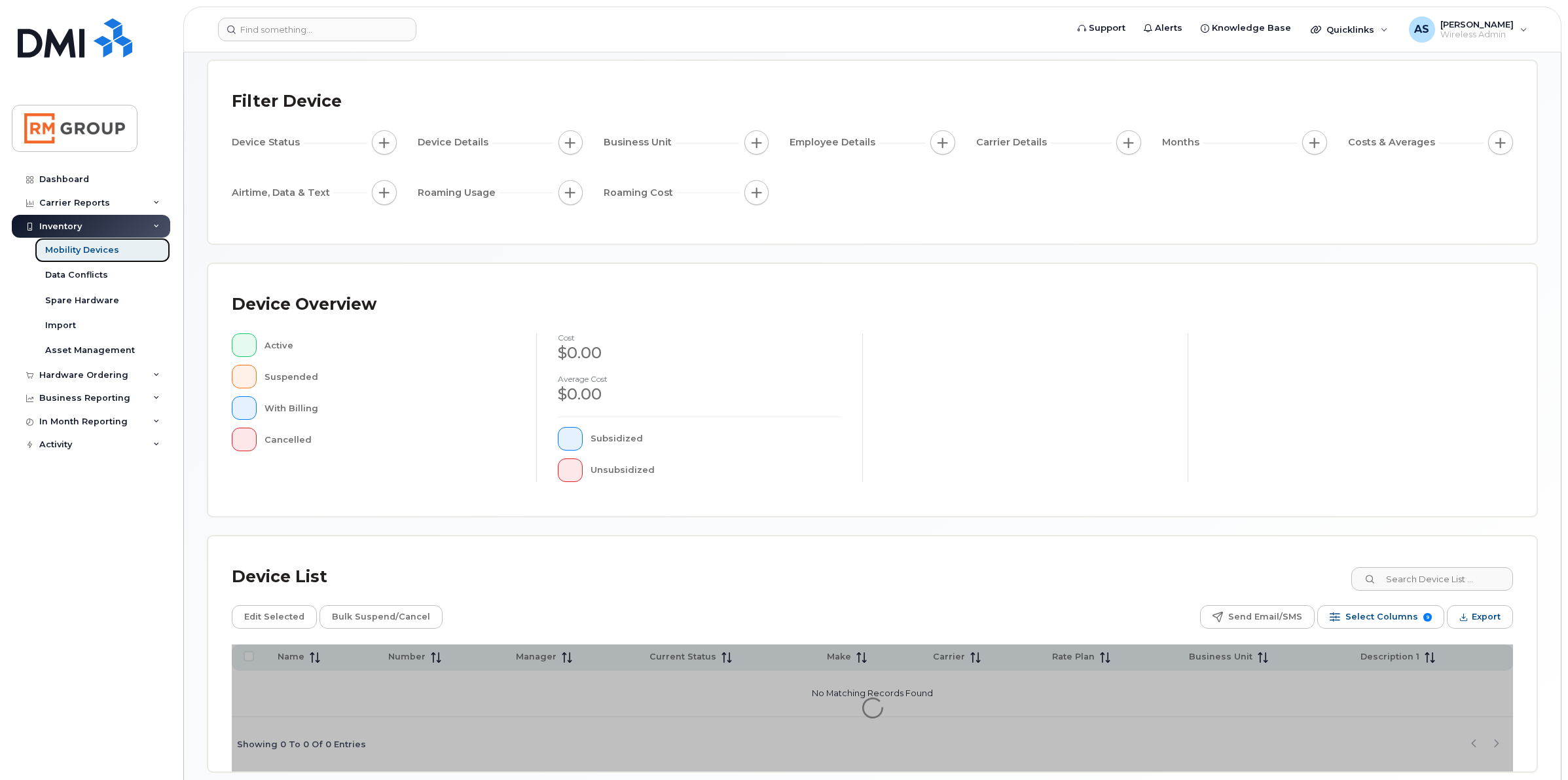
scroll to position [121, 0]
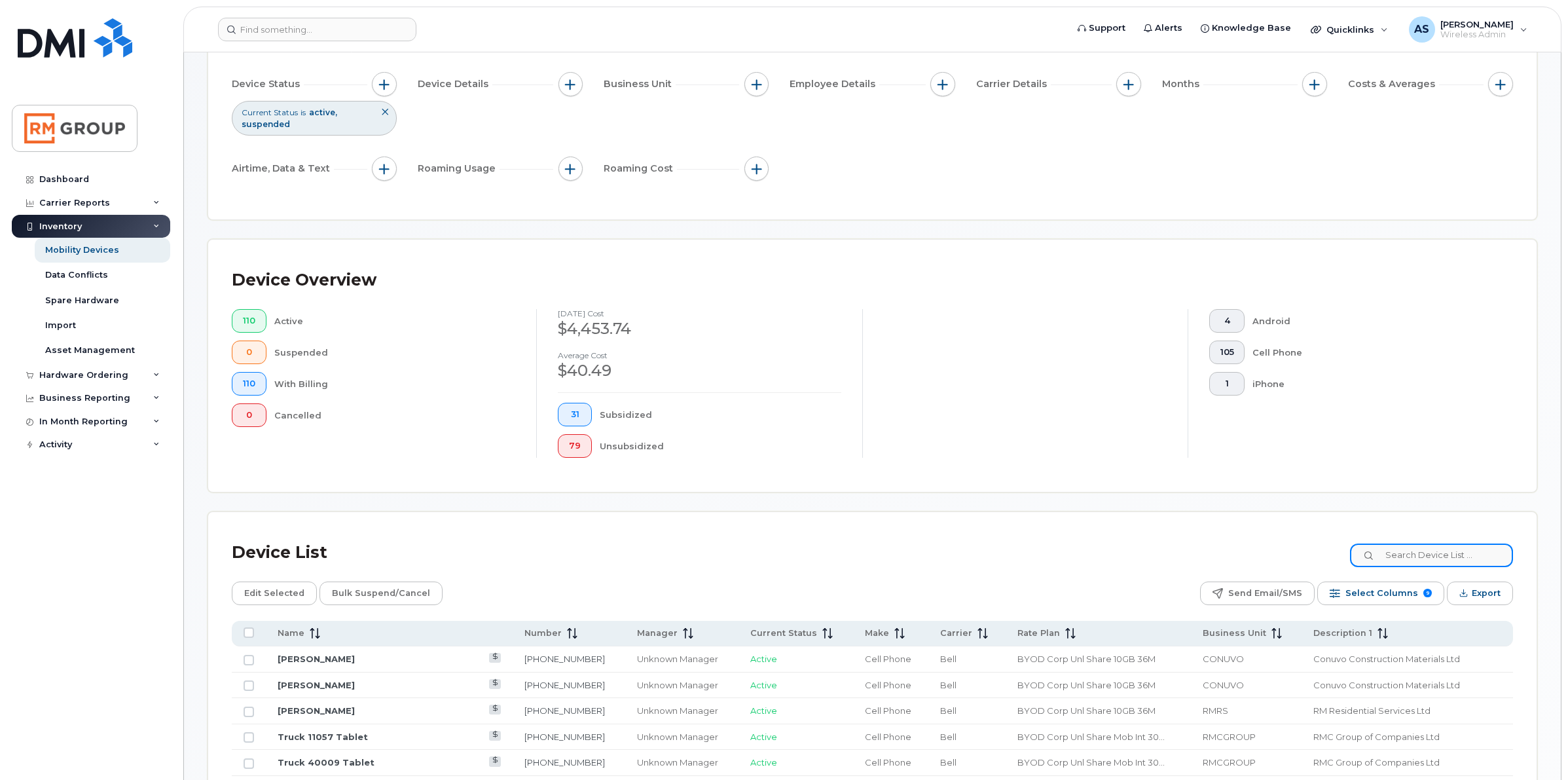
click at [1426, 555] on input at bounding box center [1430, 555] width 163 height 24
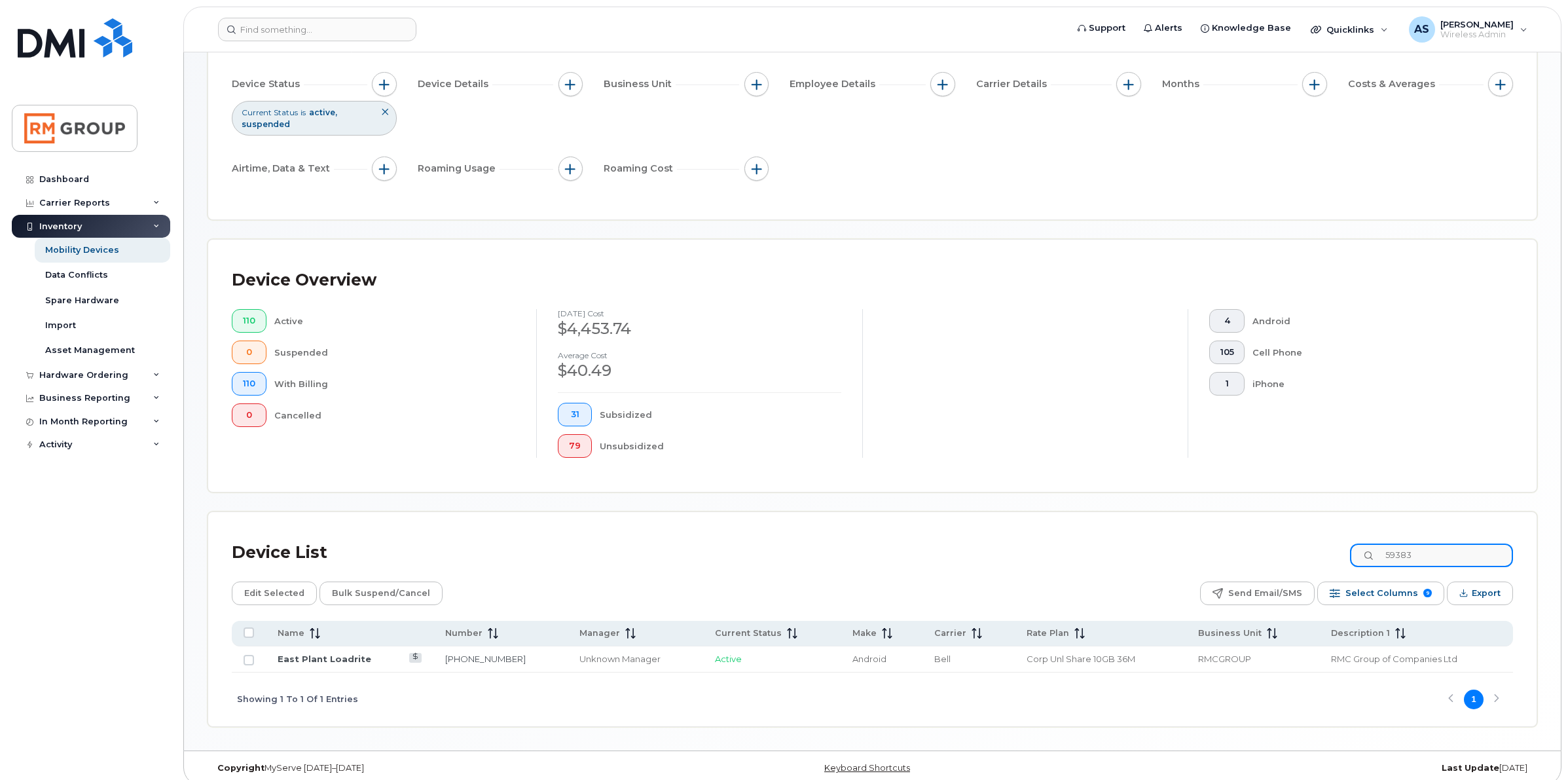
drag, startPoint x: 1432, startPoint y: 552, endPoint x: 1305, endPoint y: 547, distance: 127.1
click at [1313, 553] on div "Device List 59383" at bounding box center [872, 553] width 1281 height 34
drag, startPoint x: 1445, startPoint y: 560, endPoint x: 1368, endPoint y: 556, distance: 77.1
click at [1368, 556] on input "4276" at bounding box center [1430, 555] width 163 height 24
type input "8110"
